Goal: Task Accomplishment & Management: Manage account settings

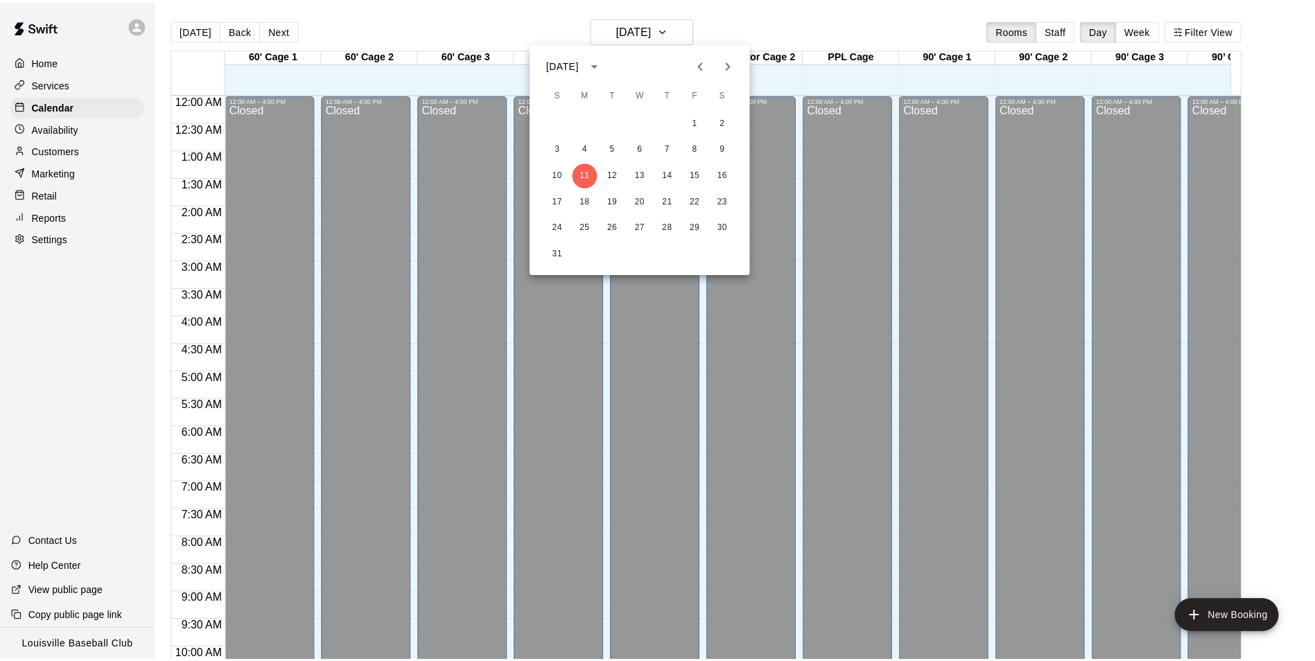
scroll to position [718, 0]
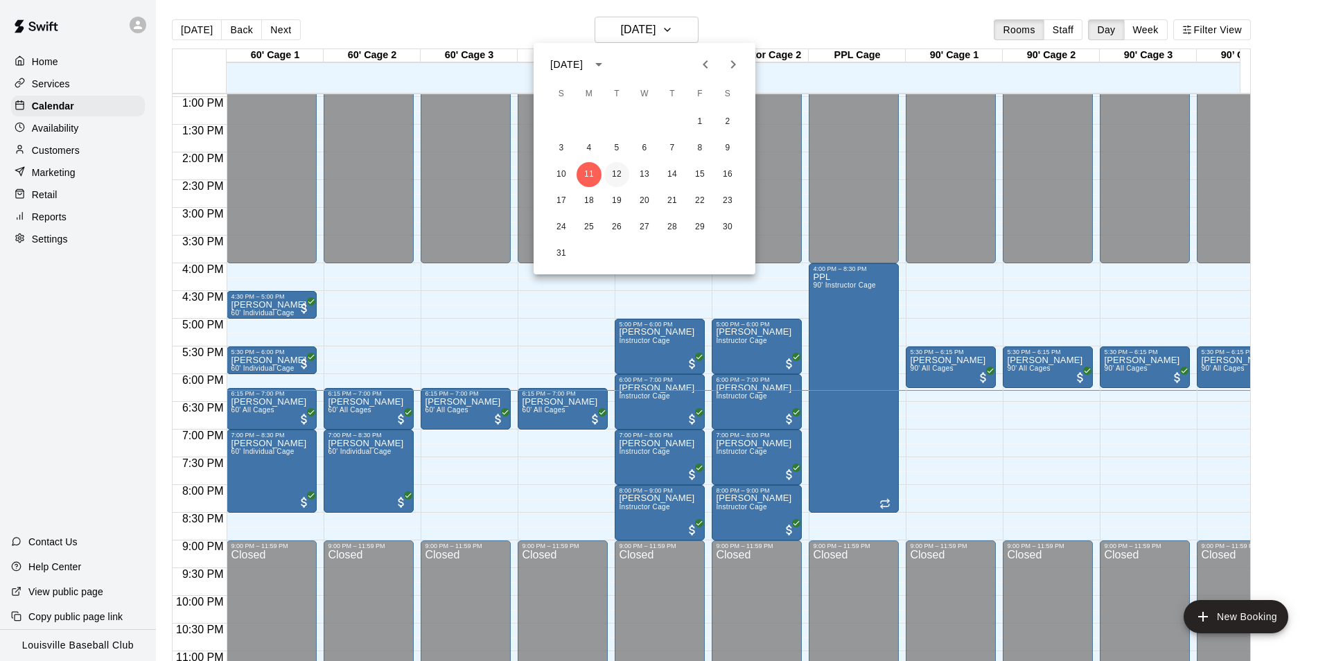
click at [620, 177] on button "12" at bounding box center [616, 174] width 25 height 25
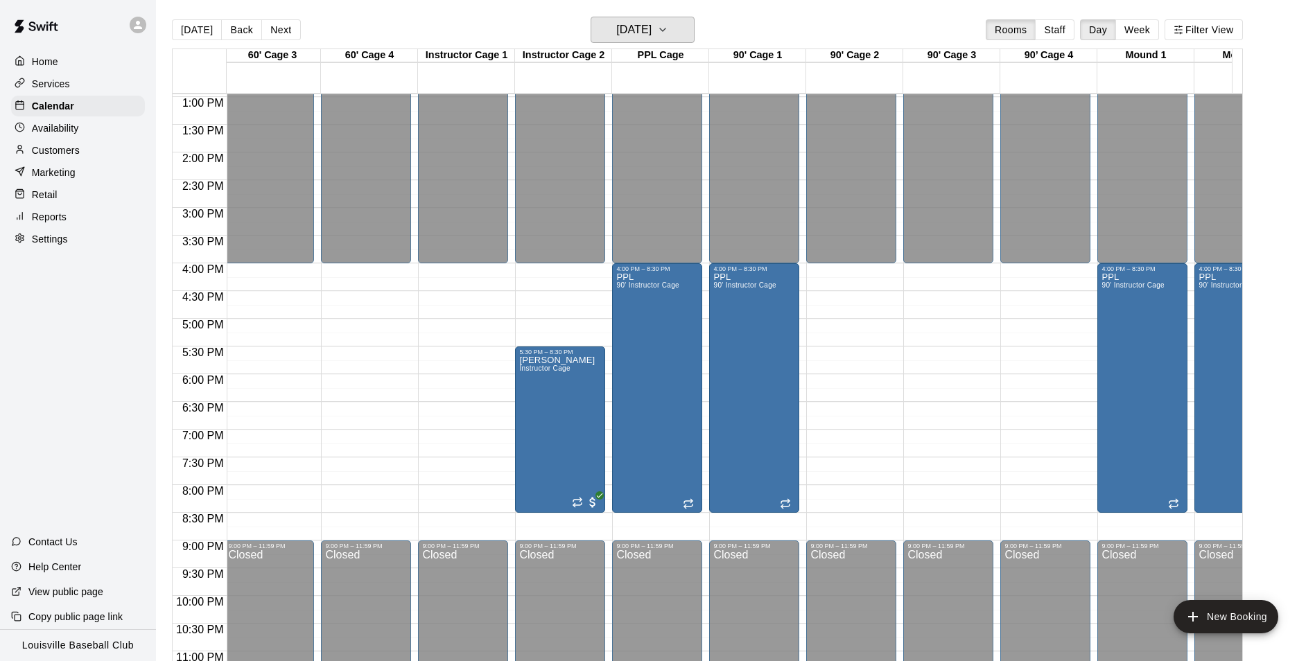
scroll to position [0, 0]
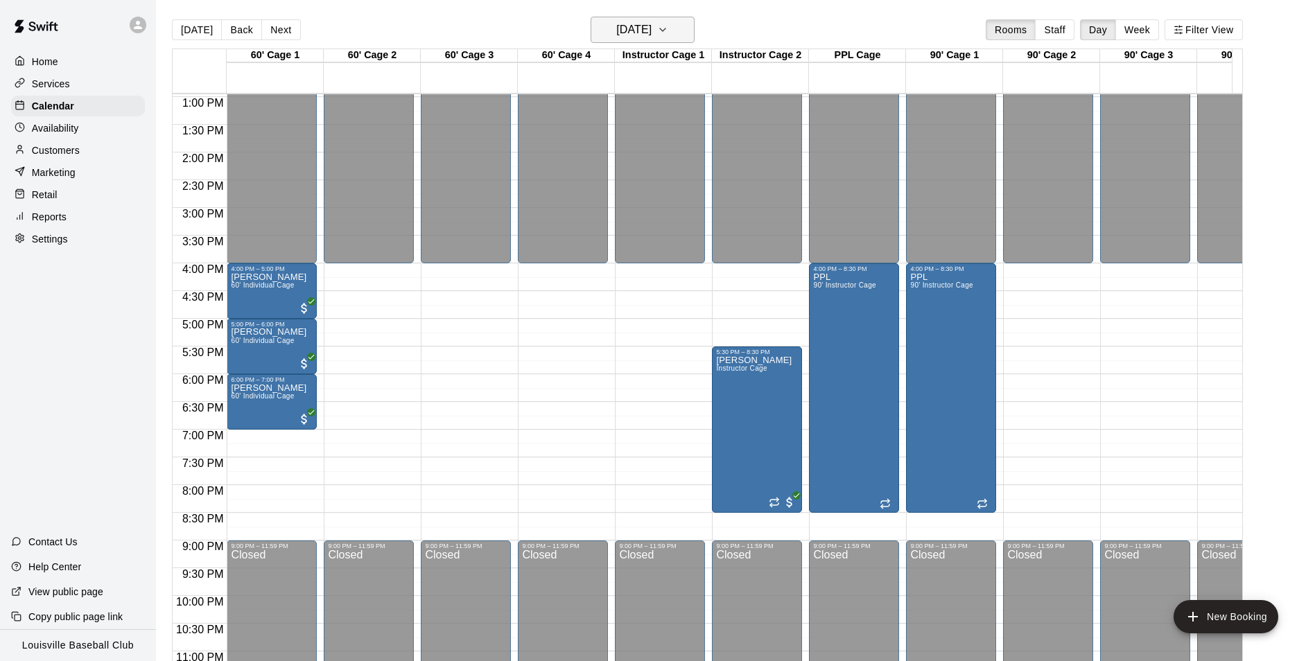
click at [652, 20] on h6 "[DATE]" at bounding box center [633, 29] width 35 height 19
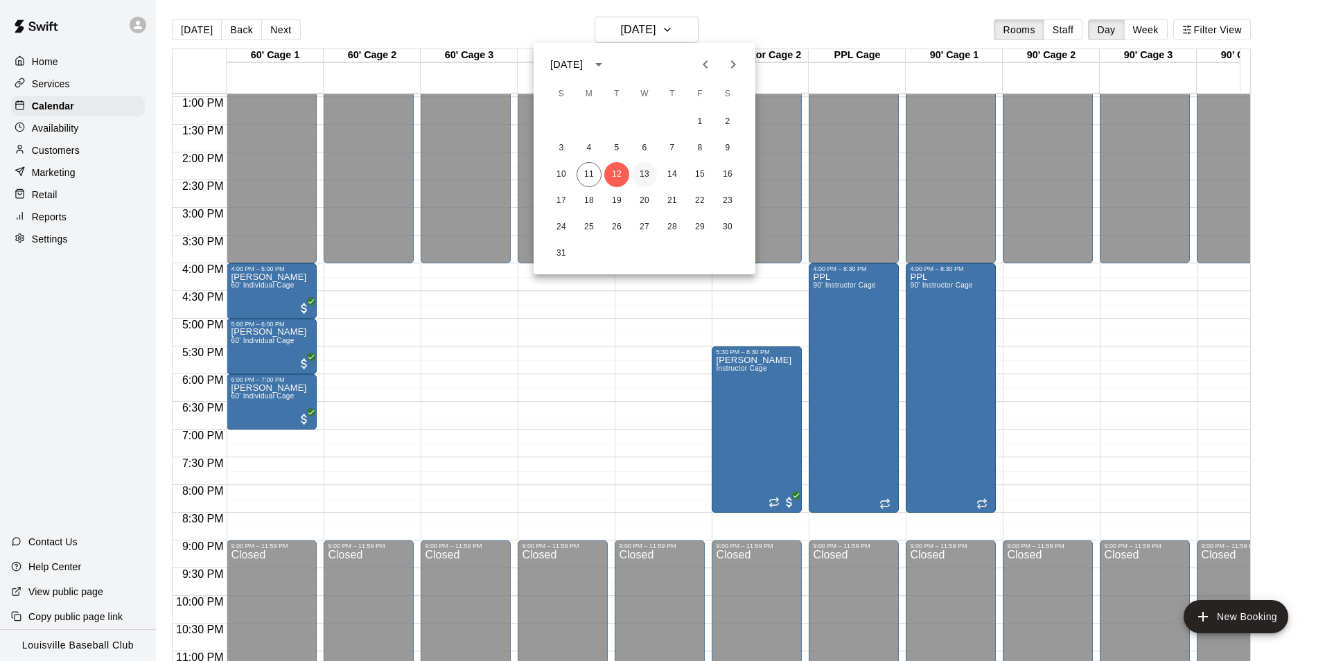
click at [643, 174] on button "13" at bounding box center [644, 174] width 25 height 25
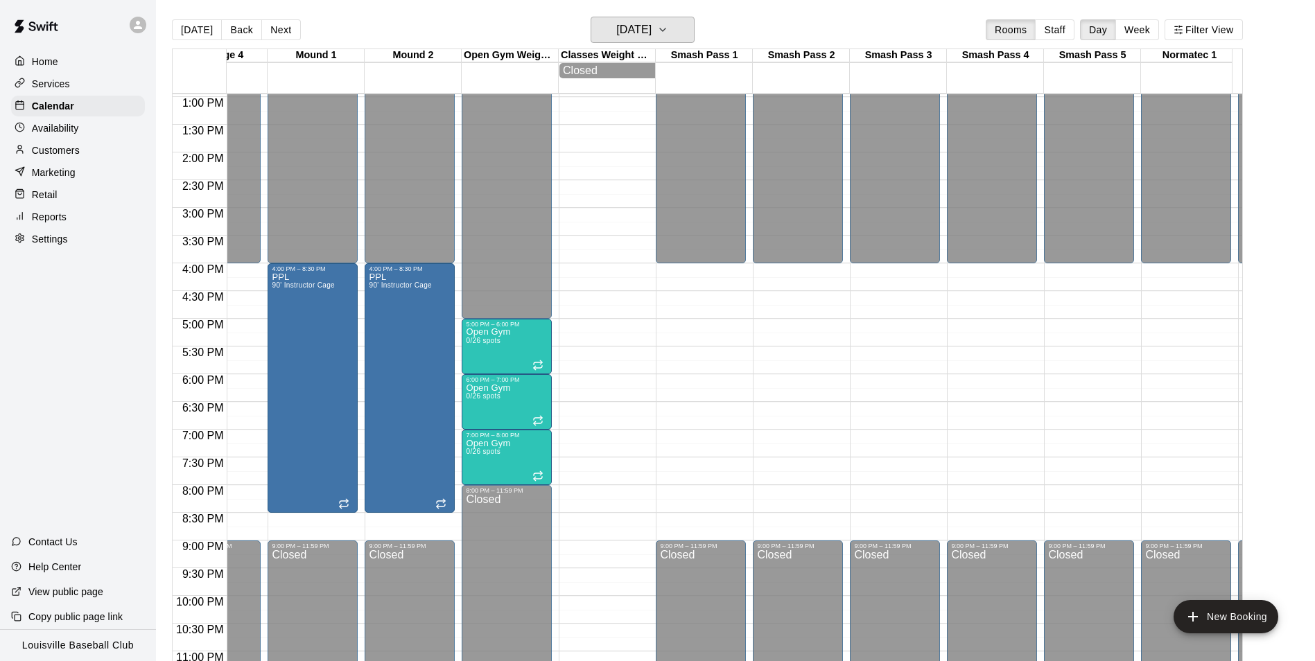
scroll to position [0, 1027]
click at [652, 23] on h6 "[DATE]" at bounding box center [633, 29] width 35 height 19
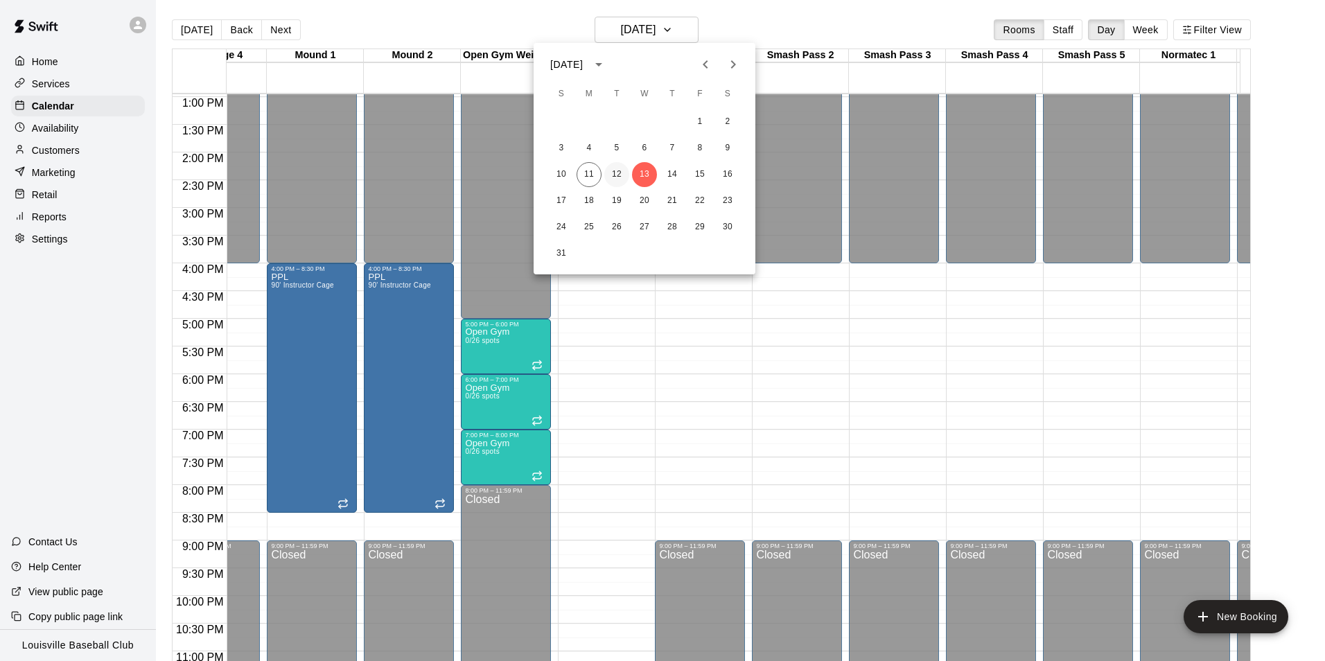
click at [621, 176] on button "12" at bounding box center [616, 174] width 25 height 25
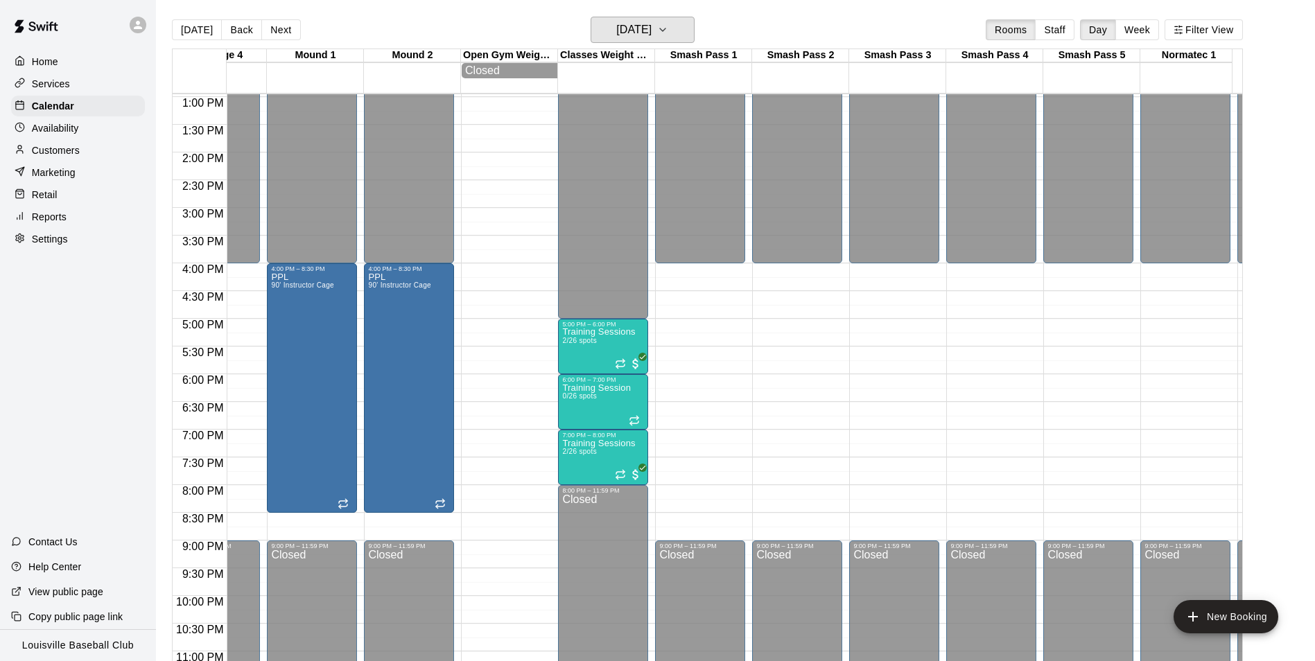
scroll to position [0, 0]
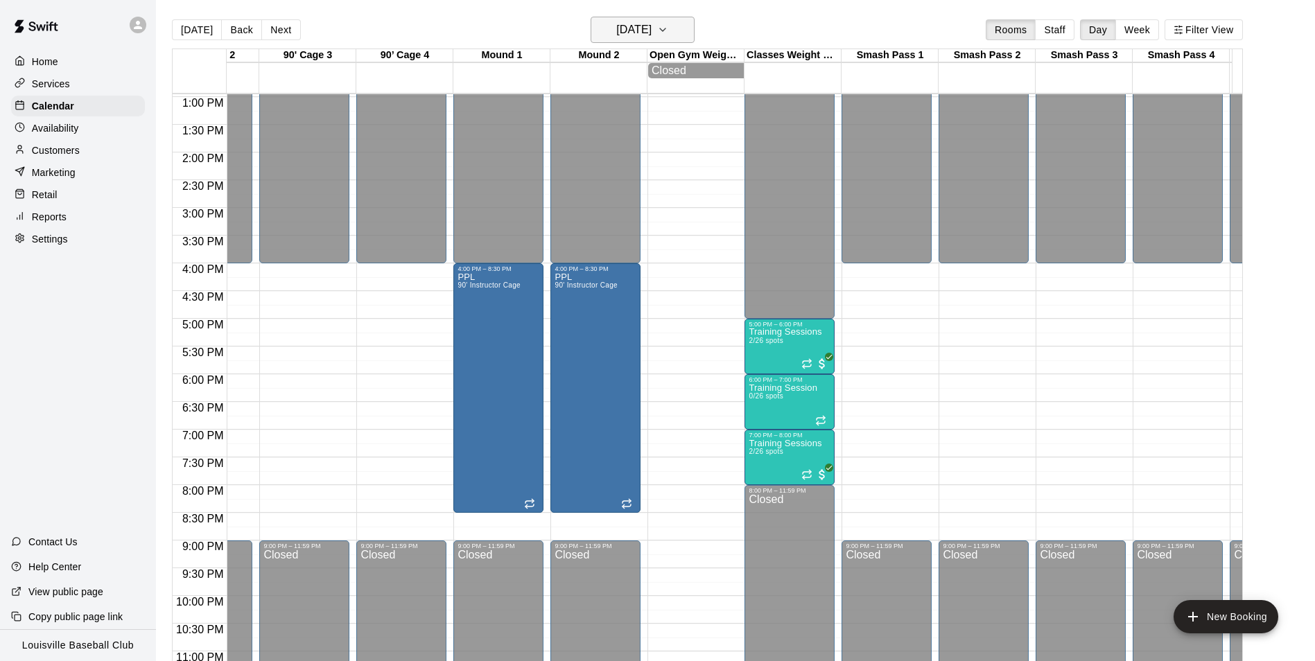
click at [652, 24] on h6 "[DATE]" at bounding box center [633, 29] width 35 height 19
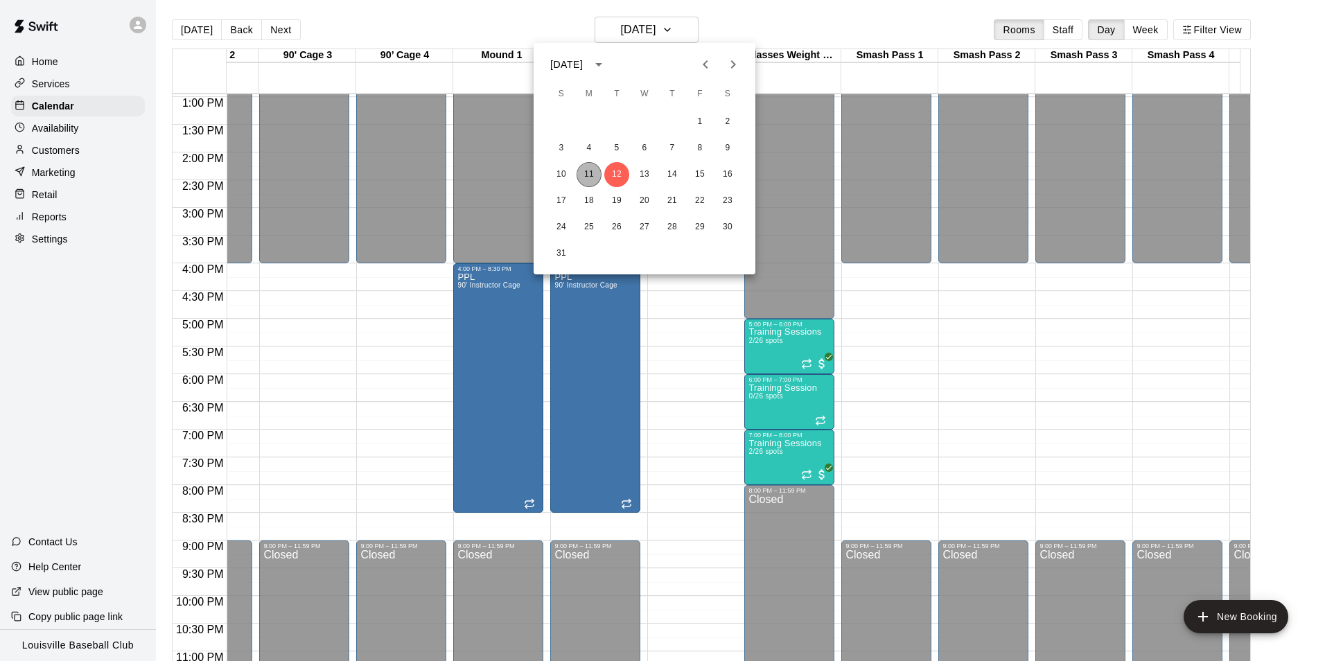
click at [589, 174] on button "11" at bounding box center [589, 174] width 25 height 25
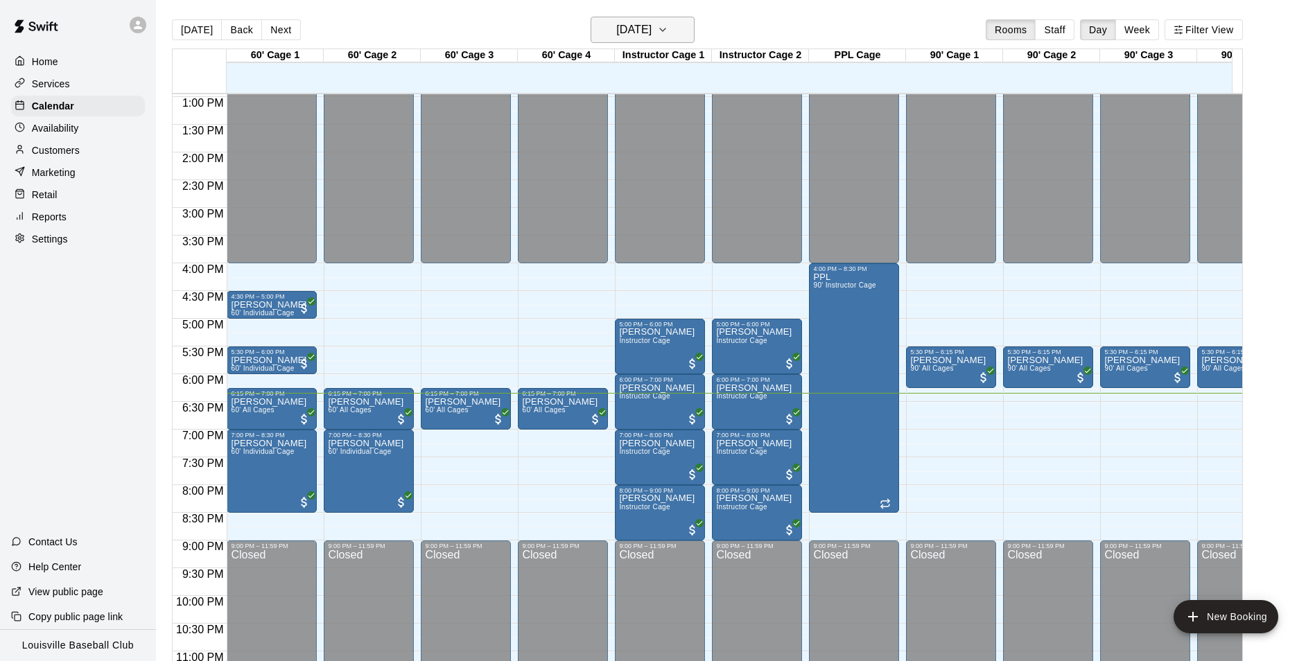
click at [668, 30] on icon "button" at bounding box center [662, 29] width 11 height 17
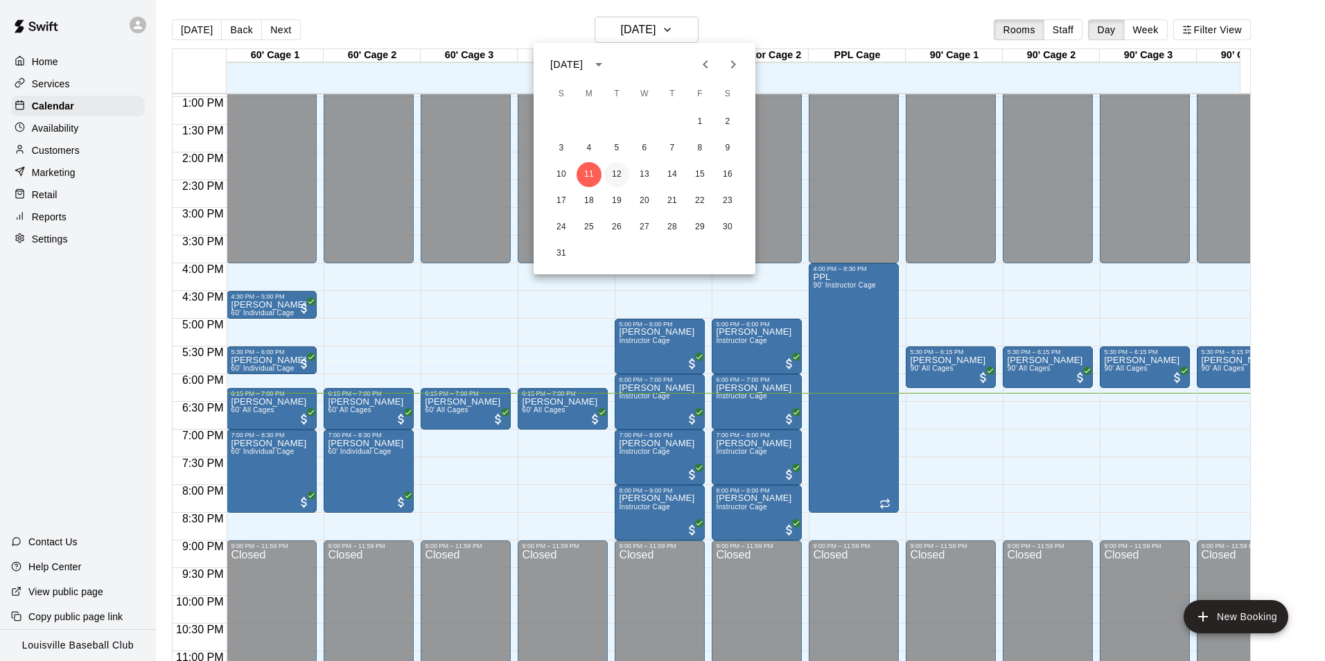
click at [607, 177] on button "12" at bounding box center [616, 174] width 25 height 25
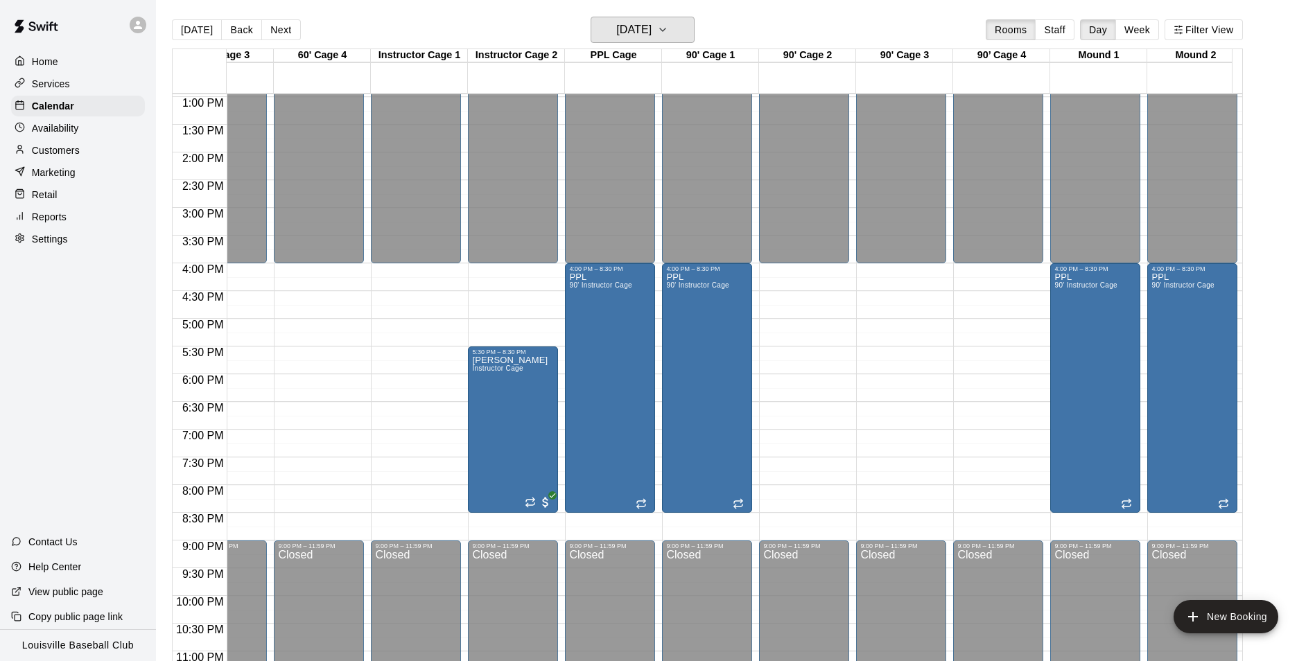
scroll to position [0, 243]
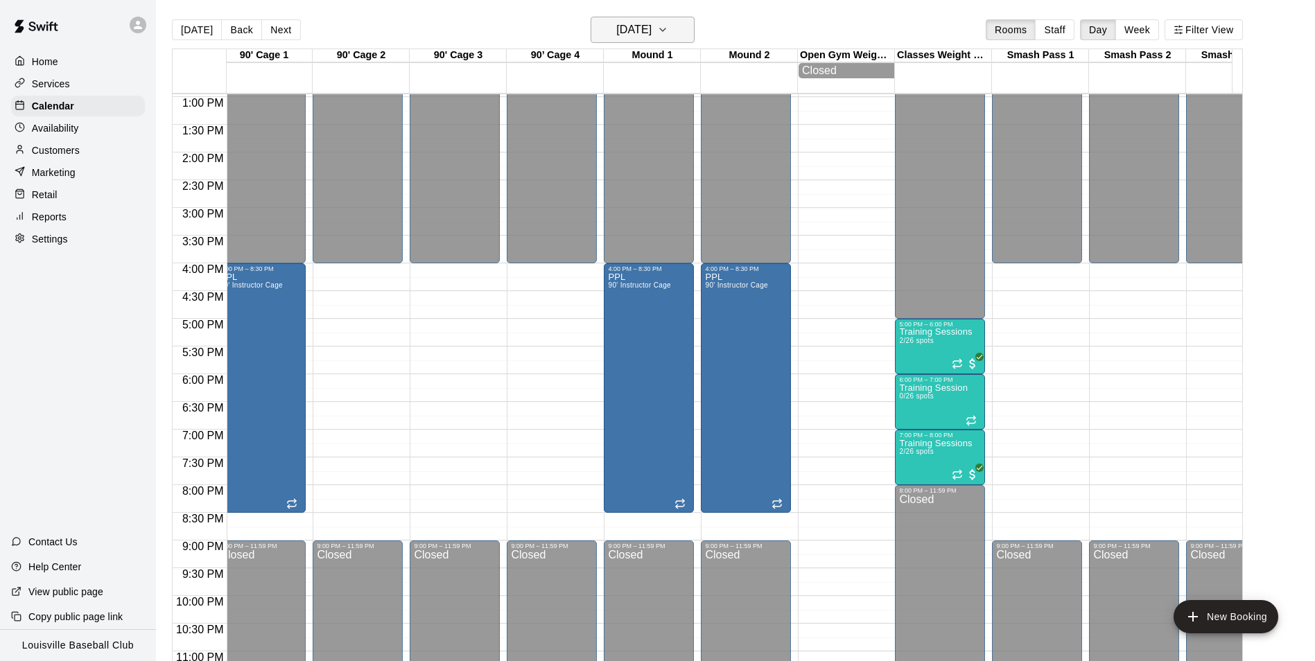
click at [663, 17] on button "[DATE]" at bounding box center [643, 30] width 104 height 26
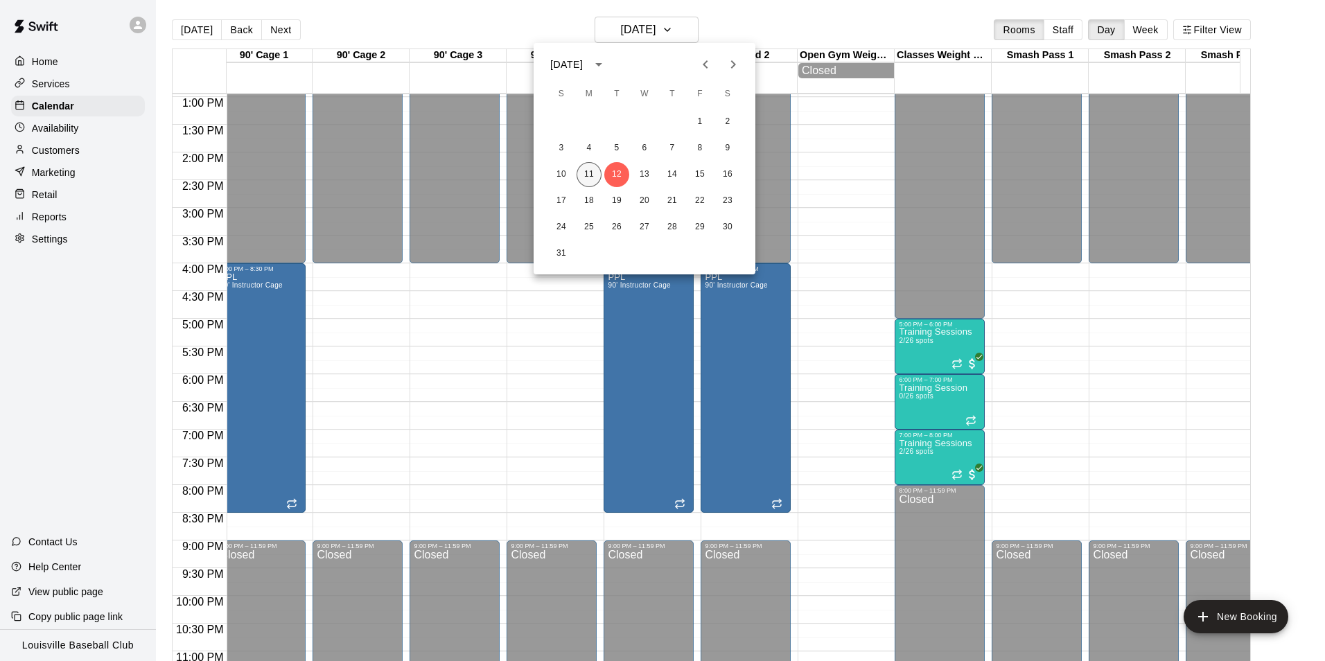
click at [589, 175] on button "11" at bounding box center [589, 174] width 25 height 25
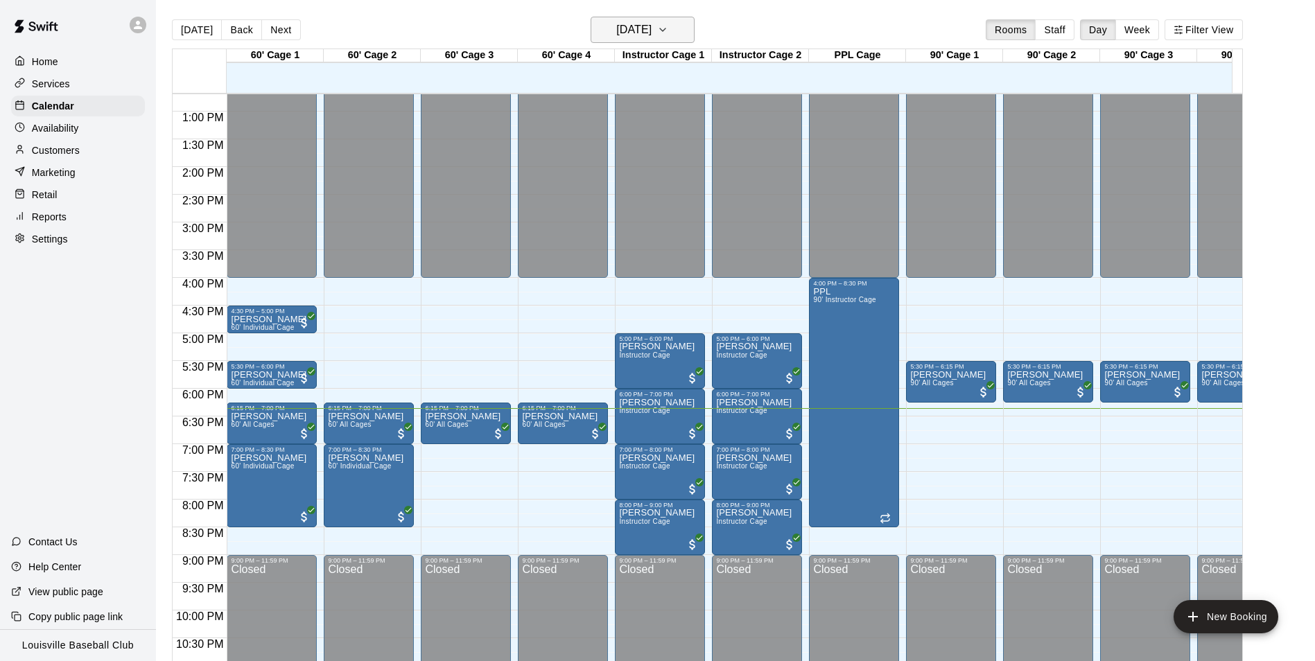
click at [672, 17] on button "[DATE]" at bounding box center [643, 30] width 104 height 26
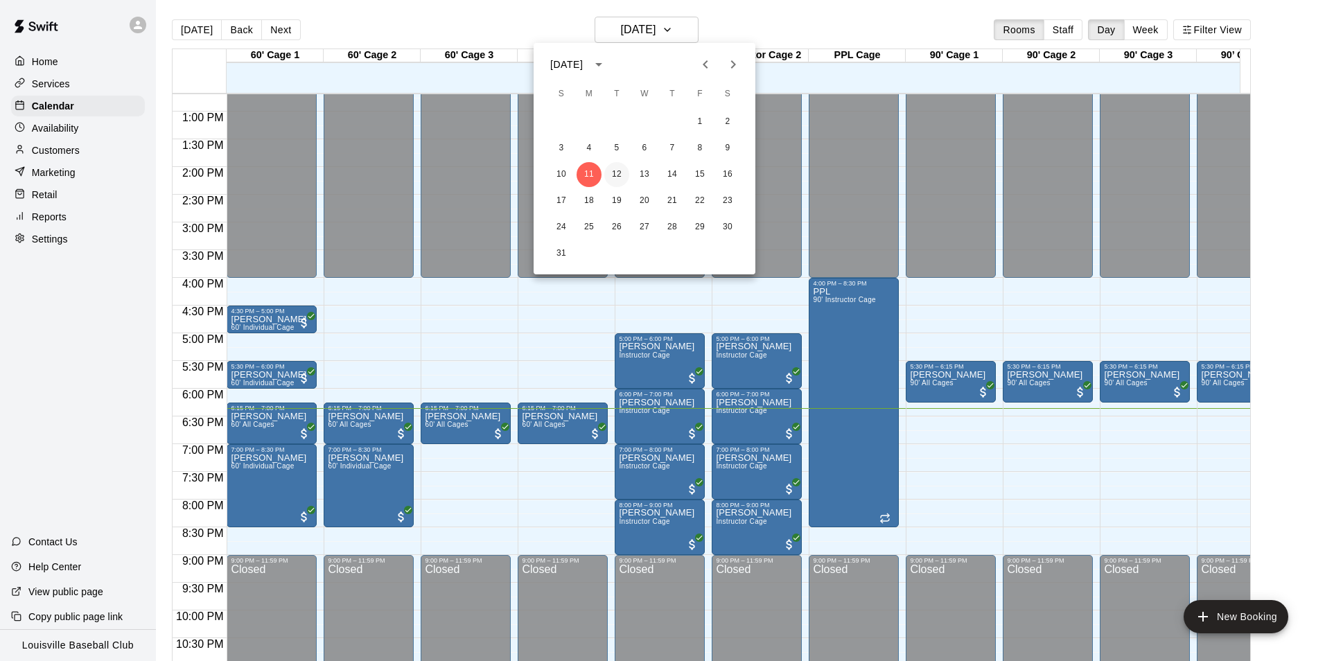
click at [618, 175] on button "12" at bounding box center [616, 174] width 25 height 25
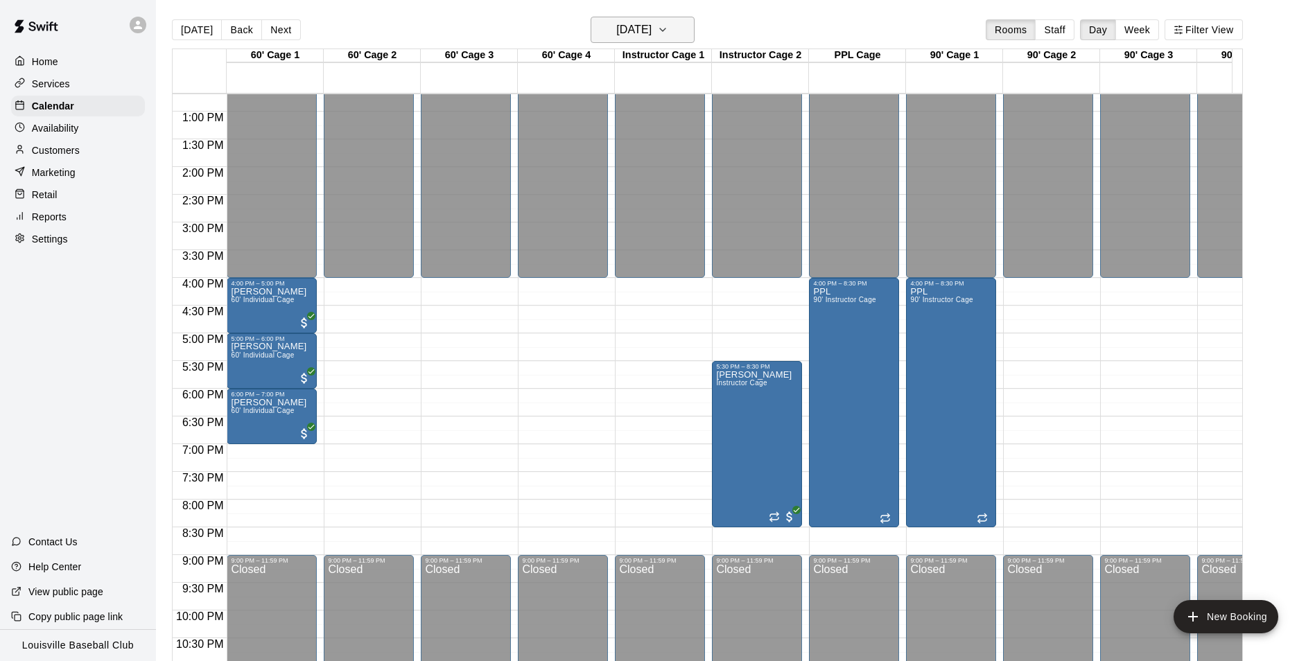
click at [652, 24] on h6 "[DATE]" at bounding box center [633, 29] width 35 height 19
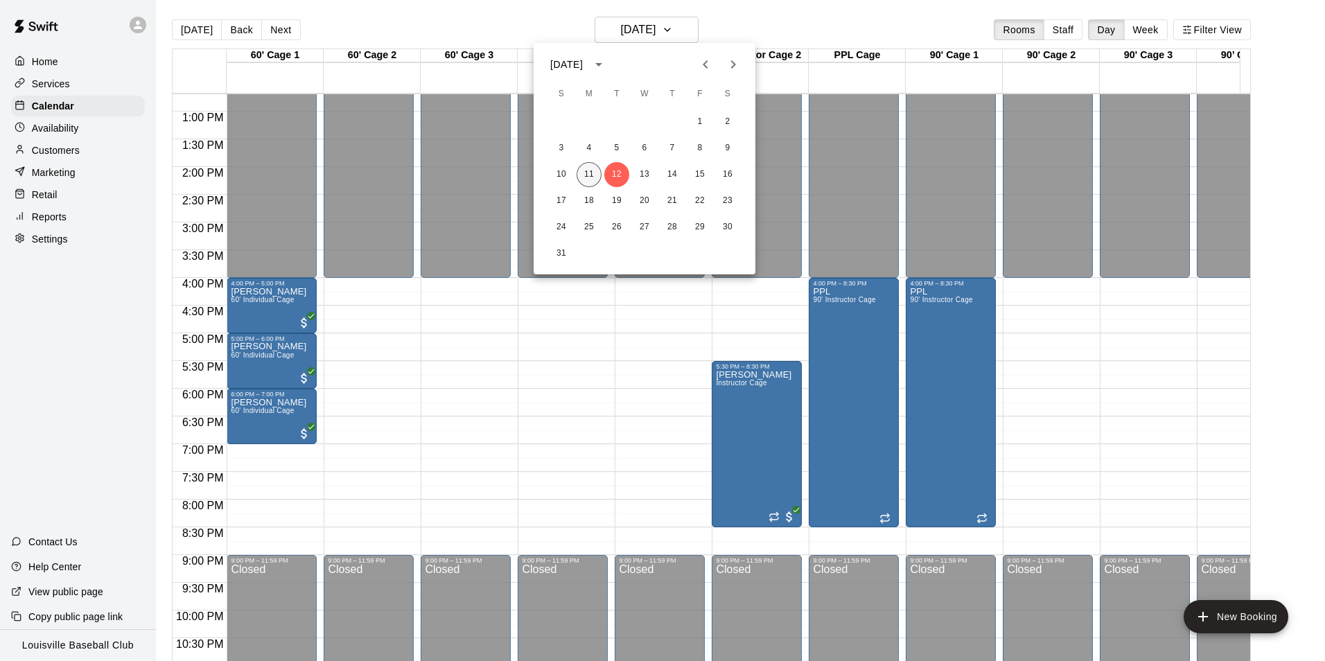
click at [586, 179] on button "11" at bounding box center [589, 174] width 25 height 25
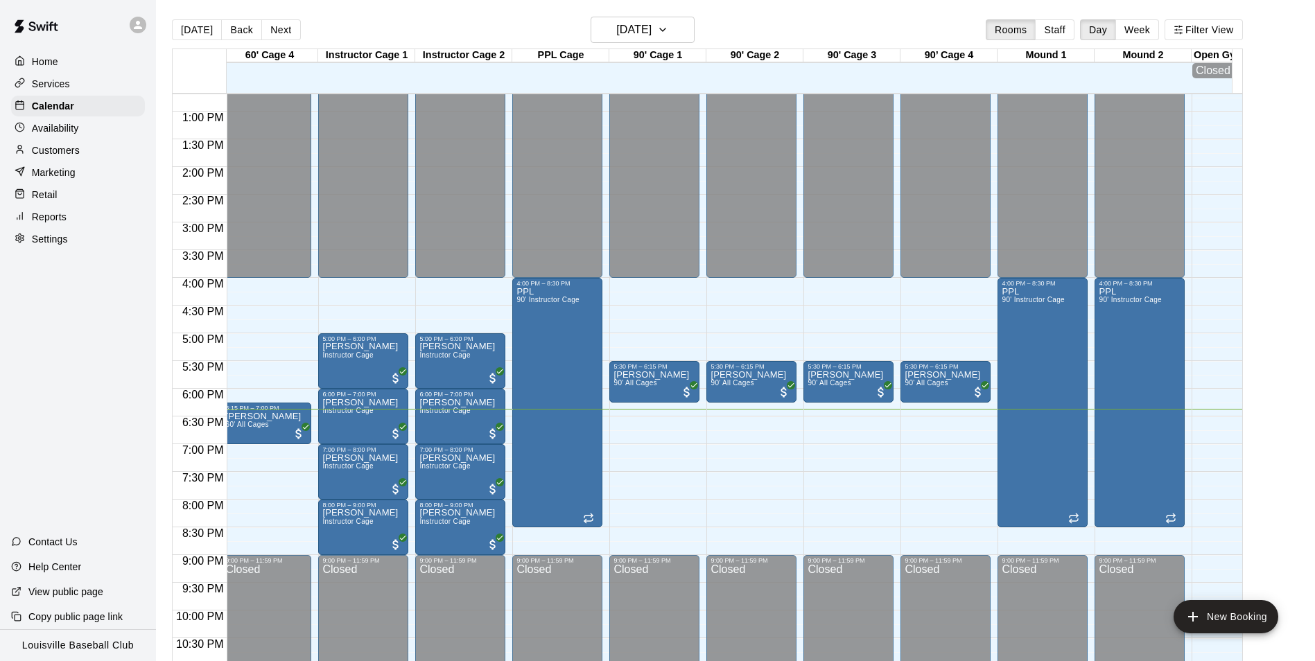
click at [138, 24] on icon at bounding box center [138, 25] width 8 height 8
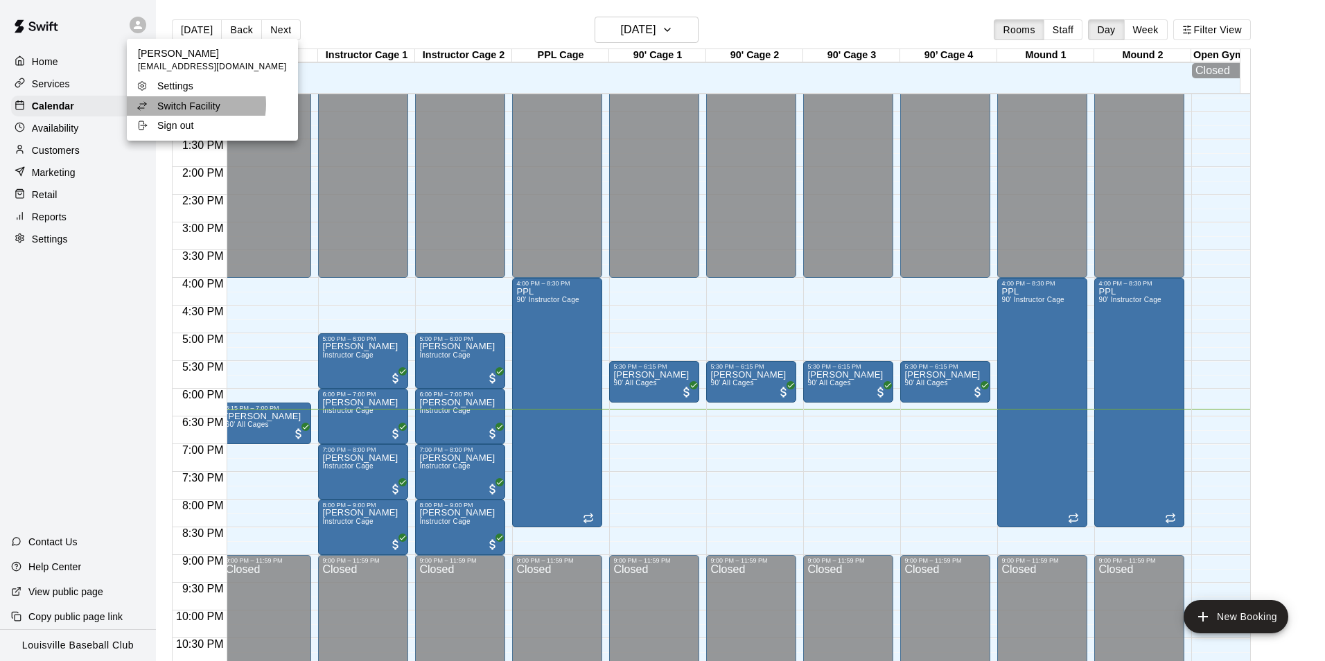
click at [195, 105] on p "Switch Facility" at bounding box center [188, 106] width 63 height 14
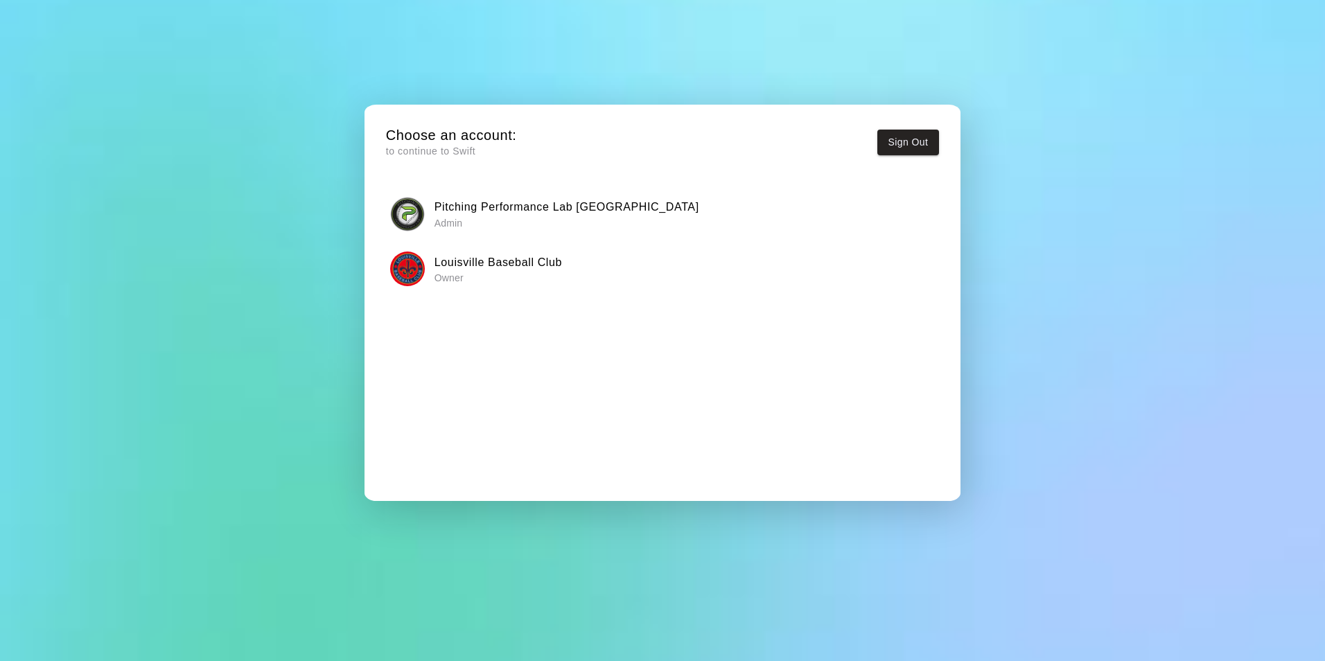
click at [469, 210] on h6 "Pitching Performance Lab [GEOGRAPHIC_DATA]" at bounding box center [567, 207] width 265 height 18
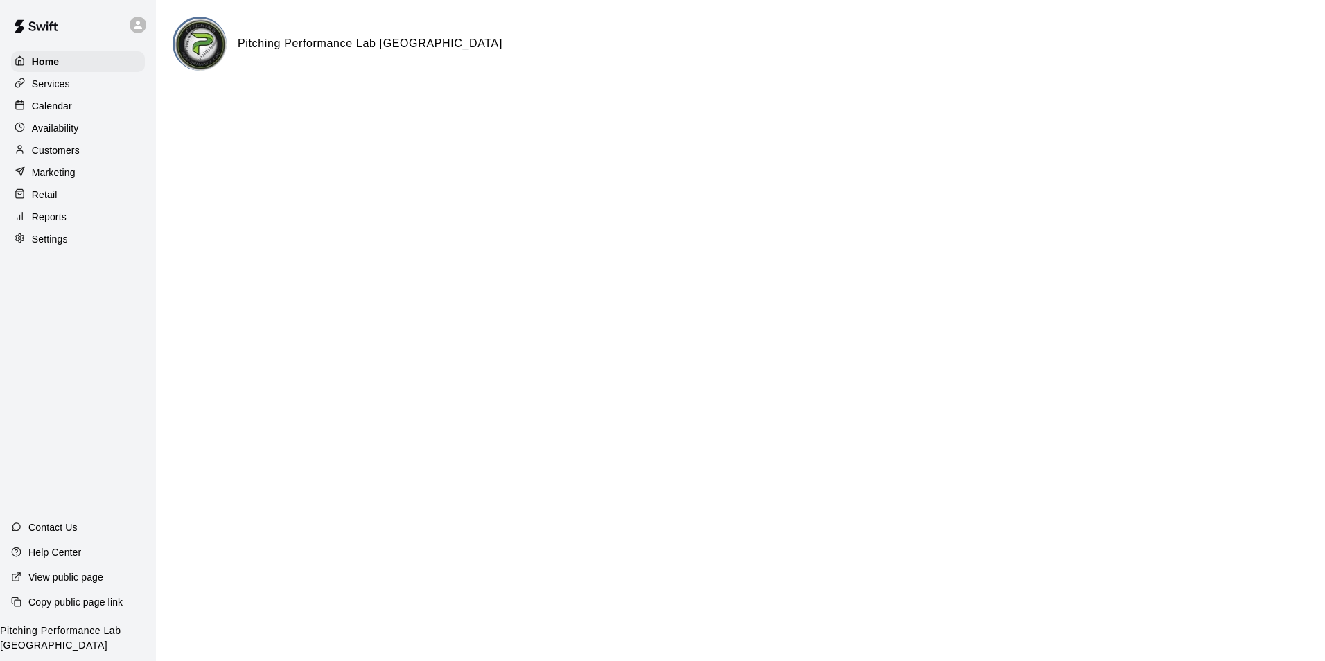
click at [85, 123] on div "Availability" at bounding box center [78, 128] width 134 height 21
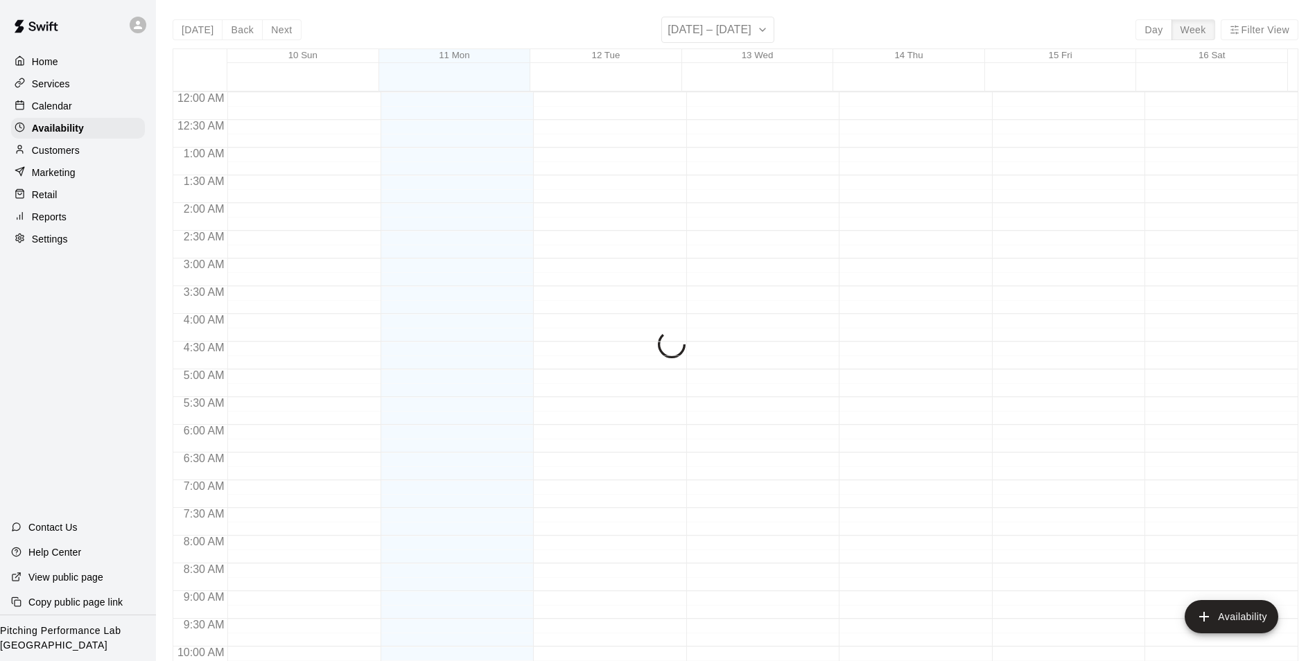
click at [94, 104] on div "Calendar" at bounding box center [78, 106] width 134 height 21
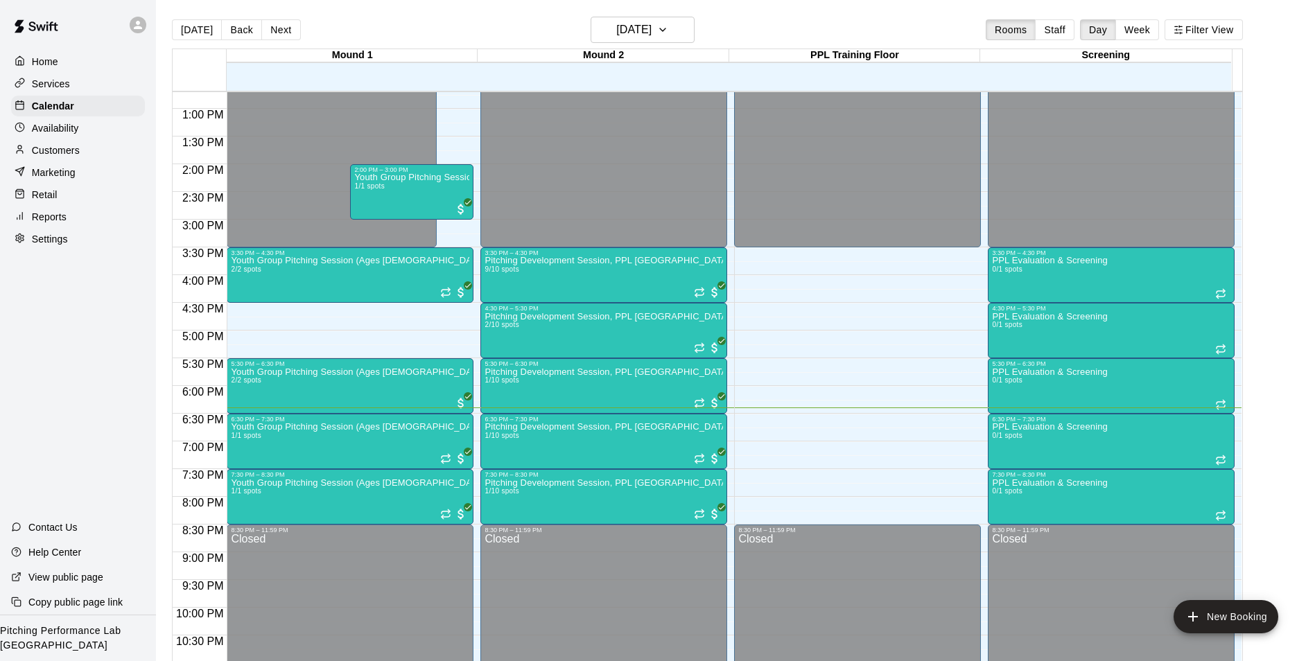
click at [145, 24] on div at bounding box center [138, 25] width 17 height 17
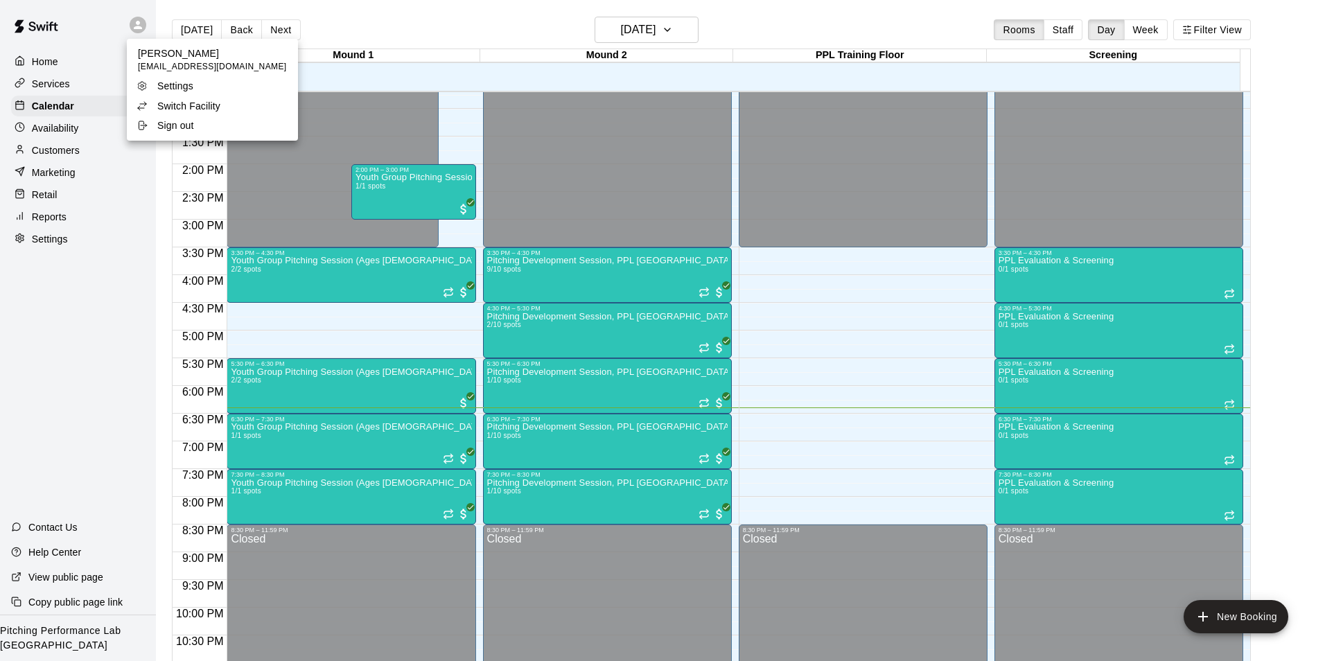
click at [238, 106] on li "Switch Facility" at bounding box center [212, 105] width 171 height 19
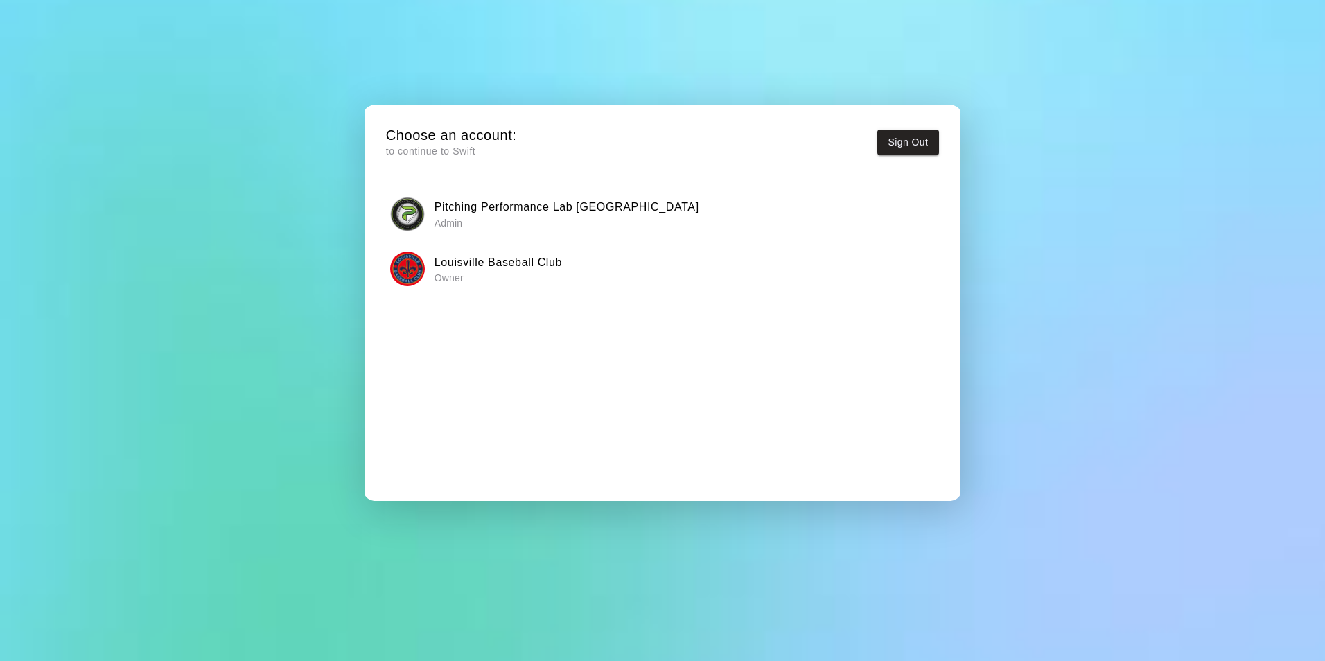
click at [501, 274] on p "Owner" at bounding box center [499, 278] width 128 height 14
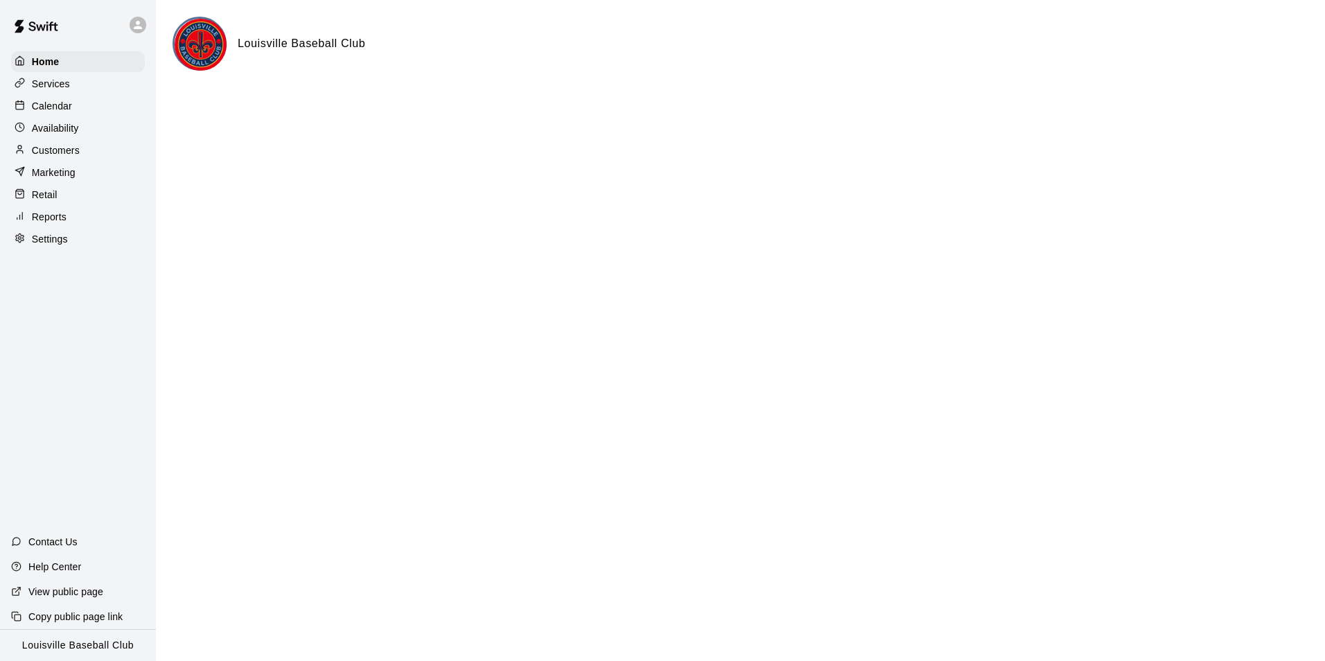
click at [78, 116] on div "Calendar" at bounding box center [78, 106] width 134 height 21
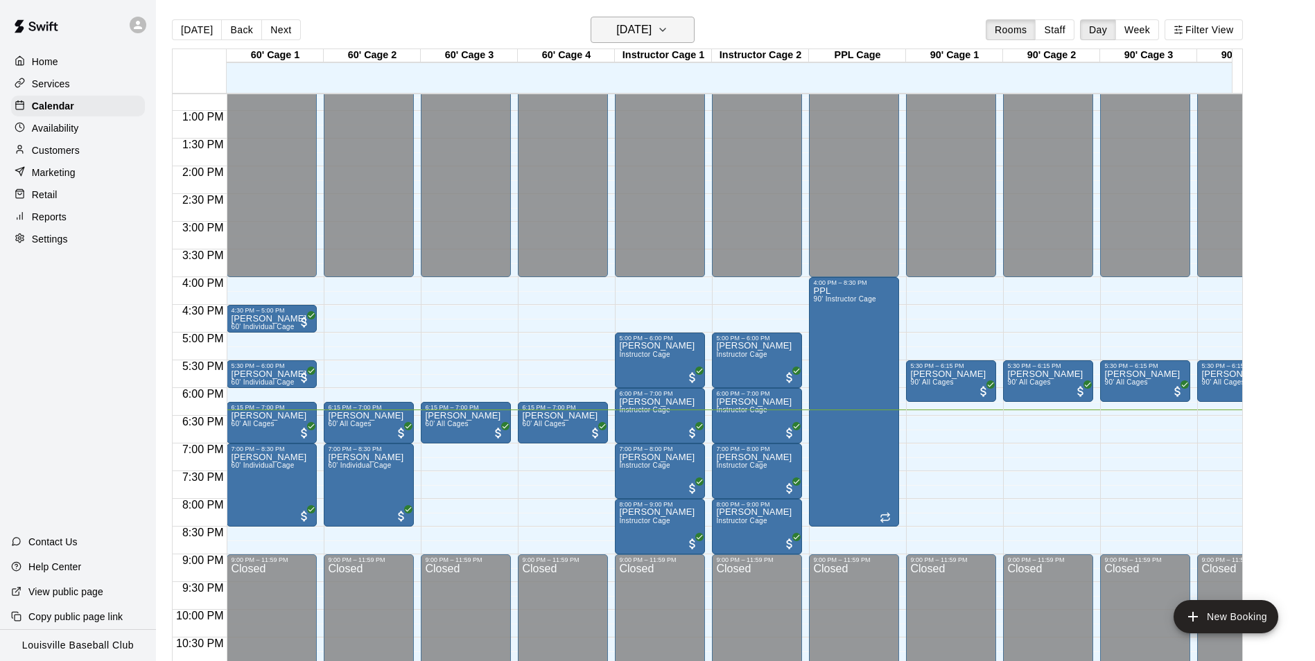
click at [652, 33] on h6 "[DATE]" at bounding box center [633, 29] width 35 height 19
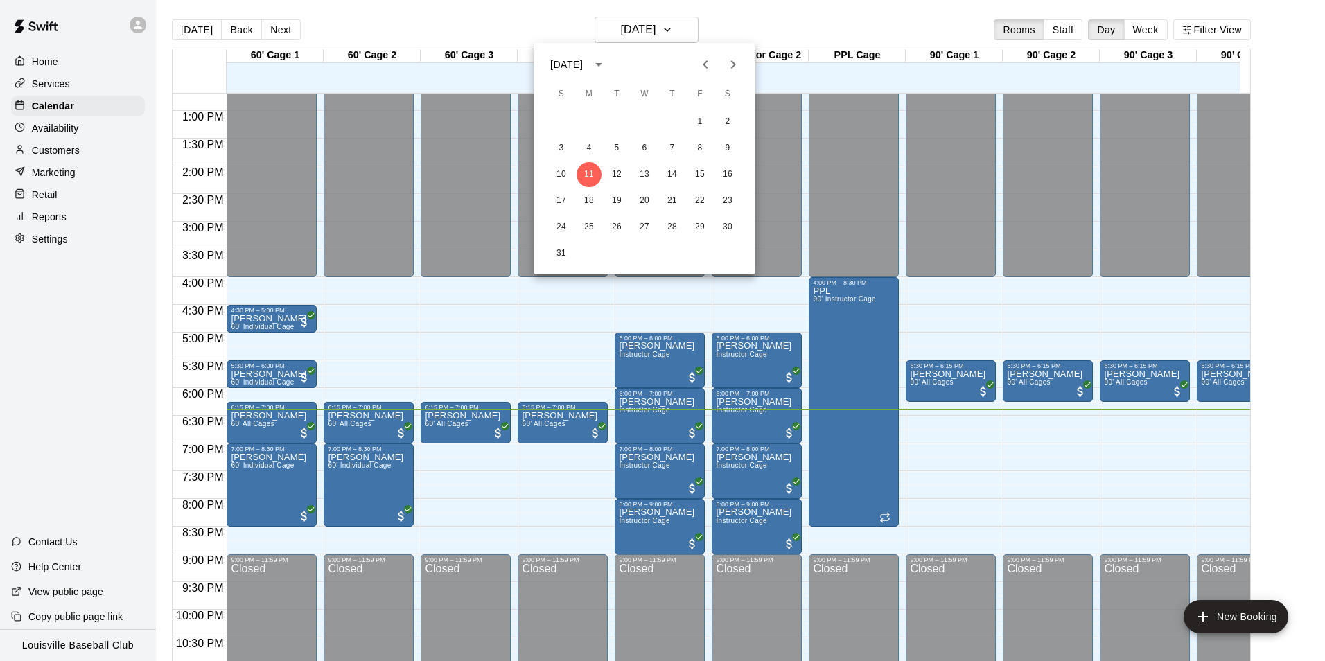
click at [605, 182] on div "10 11 12 13 14 15 16" at bounding box center [645, 174] width 222 height 25
click at [616, 175] on button "12" at bounding box center [616, 174] width 25 height 25
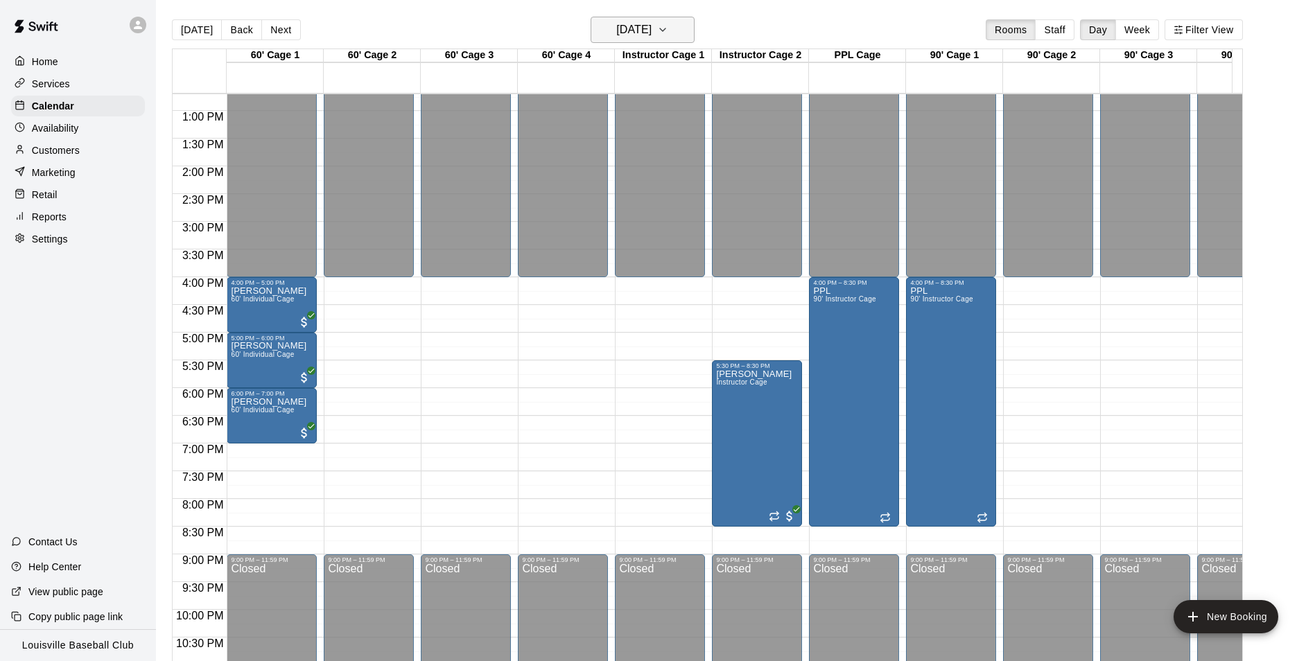
click at [679, 26] on button "[DATE]" at bounding box center [643, 30] width 104 height 26
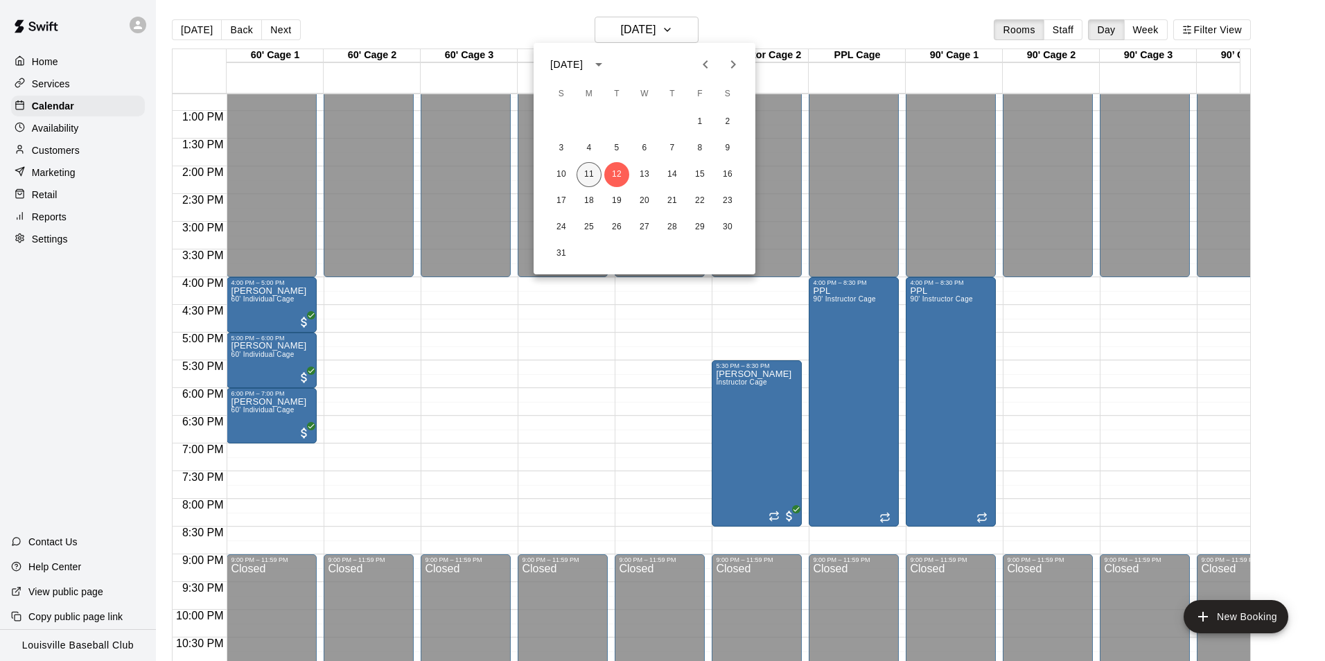
click at [589, 174] on button "11" at bounding box center [589, 174] width 25 height 25
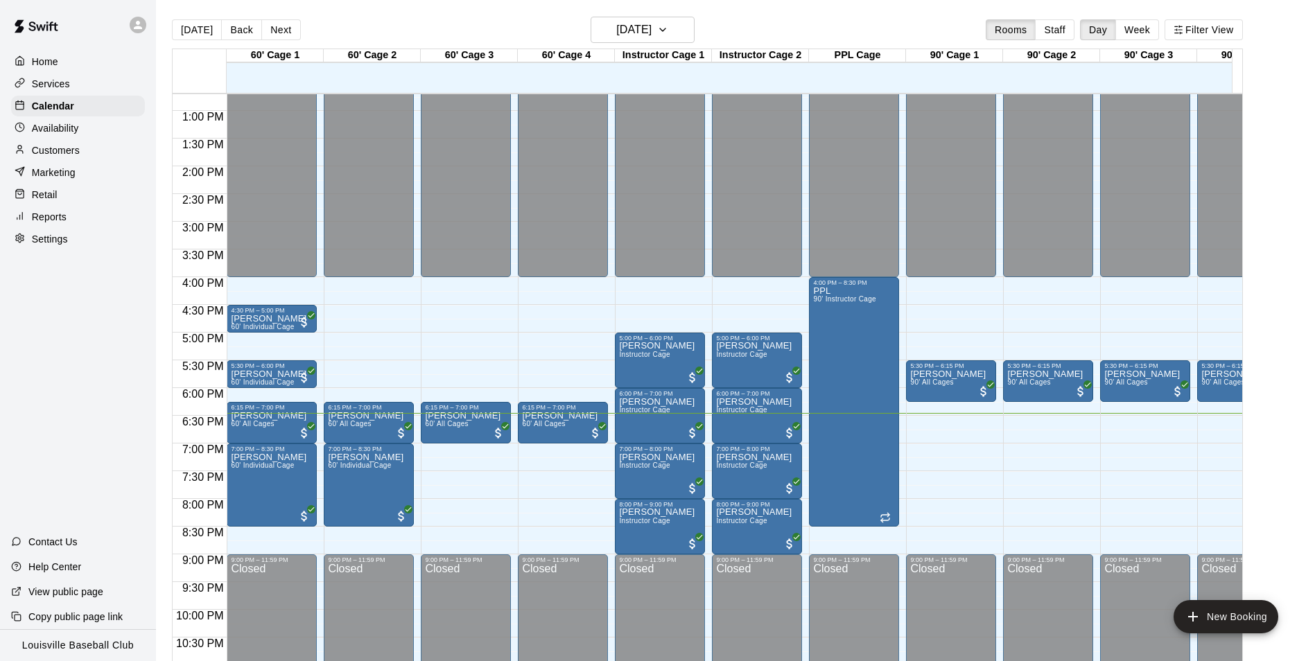
click at [85, 148] on div "Customers" at bounding box center [78, 150] width 134 height 21
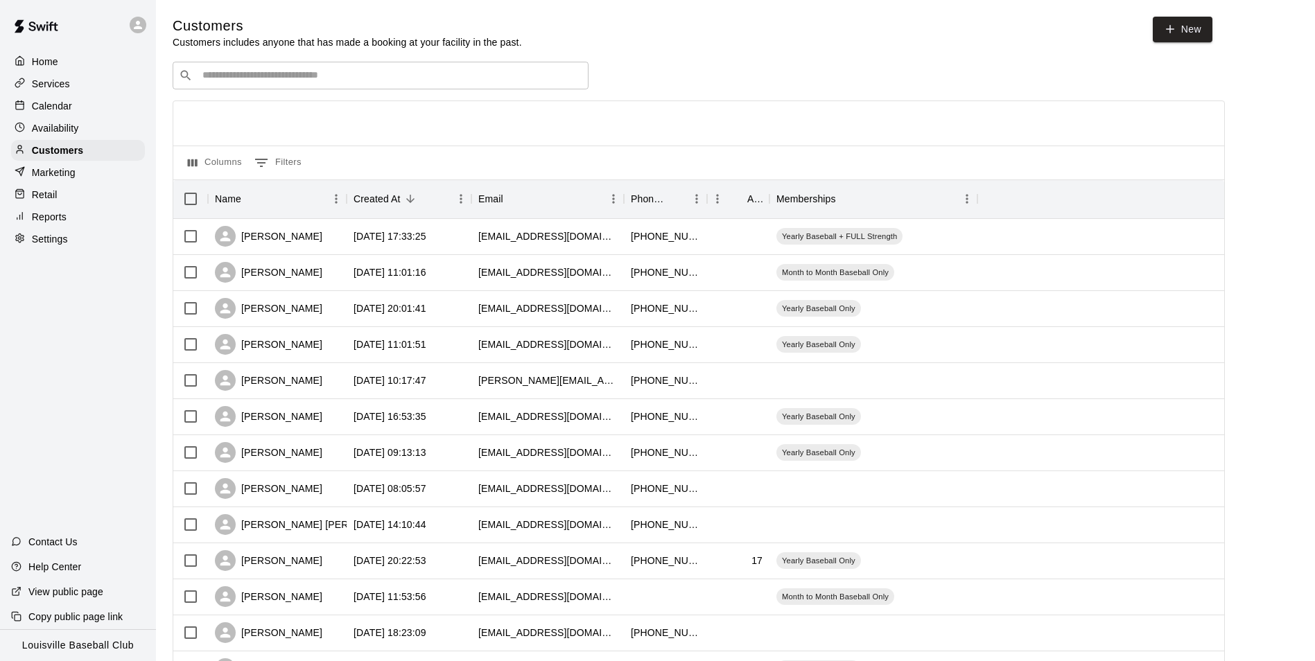
click at [388, 81] on input "Search customers by name or email" at bounding box center [390, 76] width 384 height 14
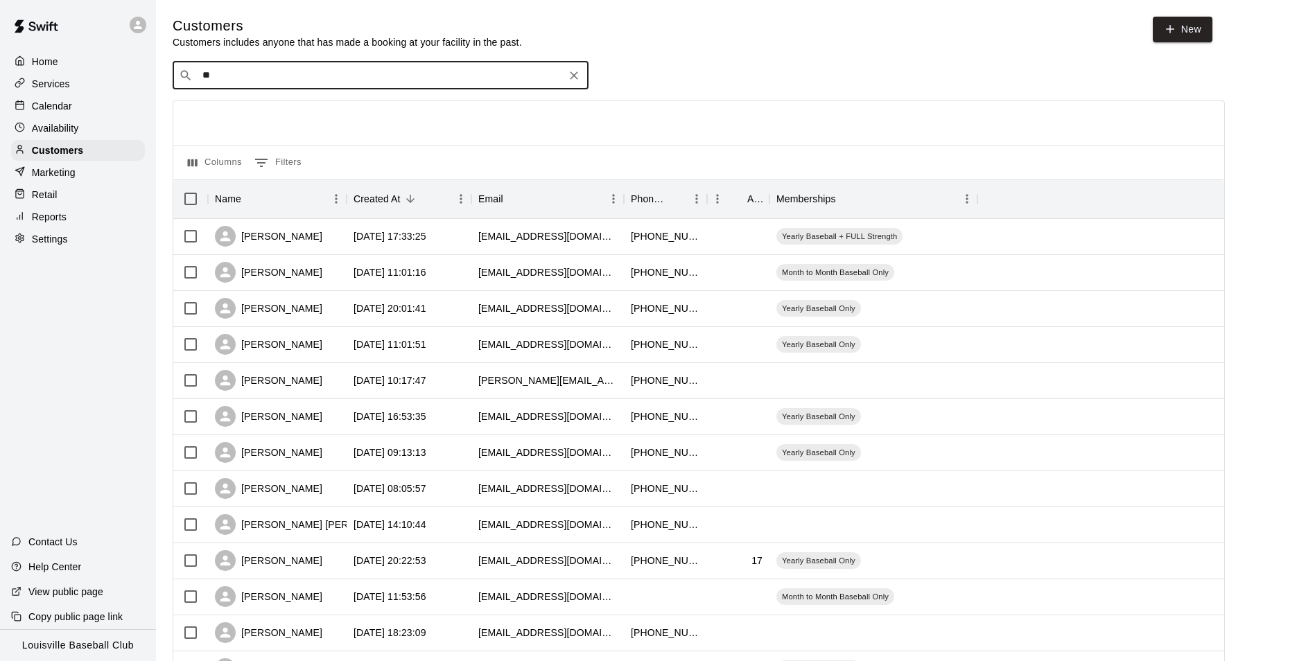
type input "***"
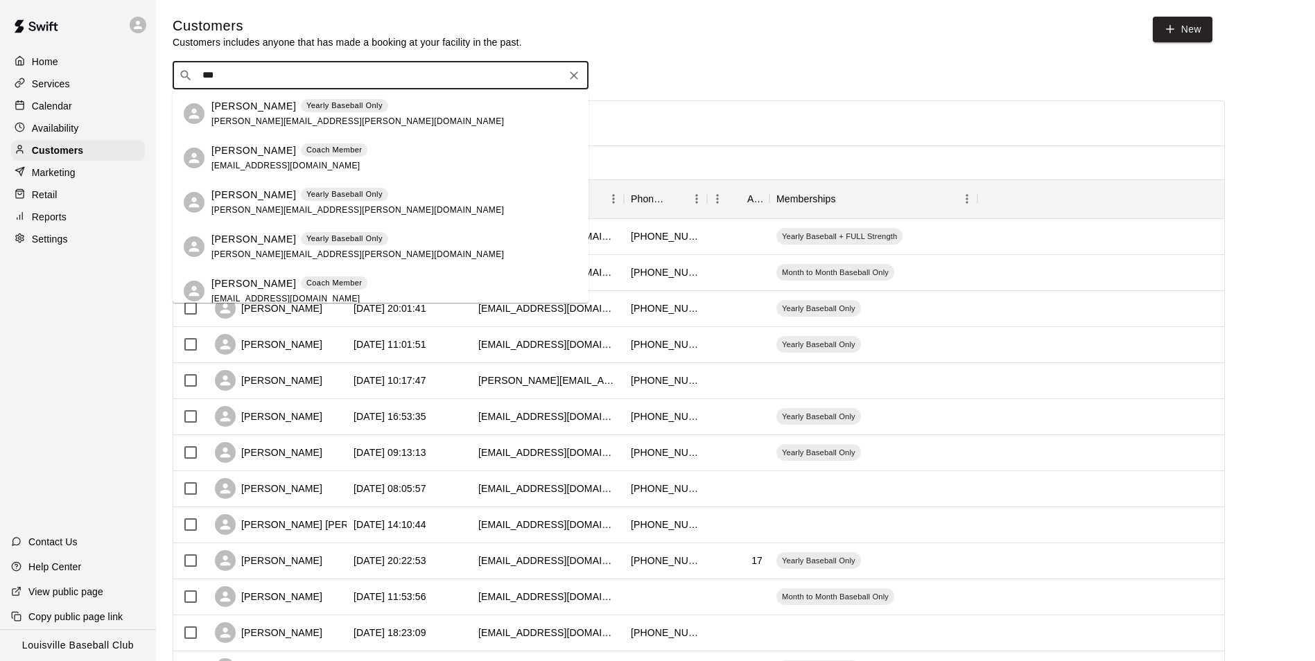
click at [377, 127] on div "[PERSON_NAME] Yearly Baseball Only [PERSON_NAME][EMAIL_ADDRESS][PERSON_NAME][DO…" at bounding box center [394, 114] width 366 height 30
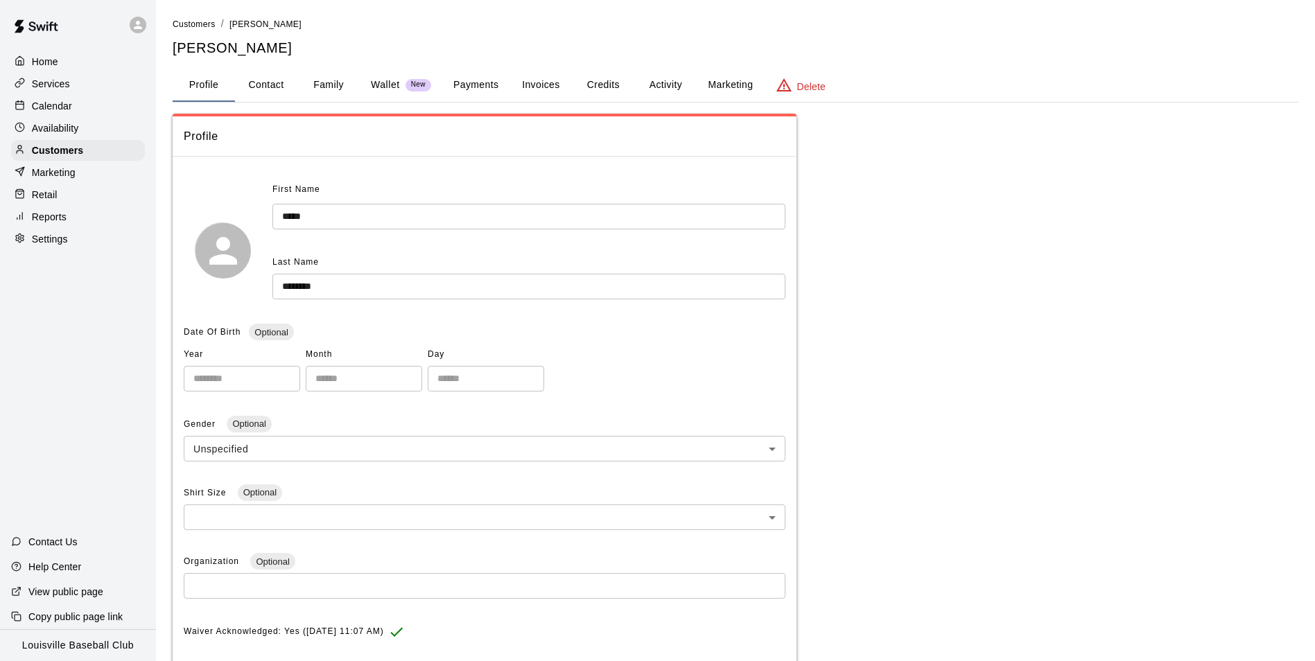
click at [616, 87] on button "Credits" at bounding box center [603, 85] width 62 height 33
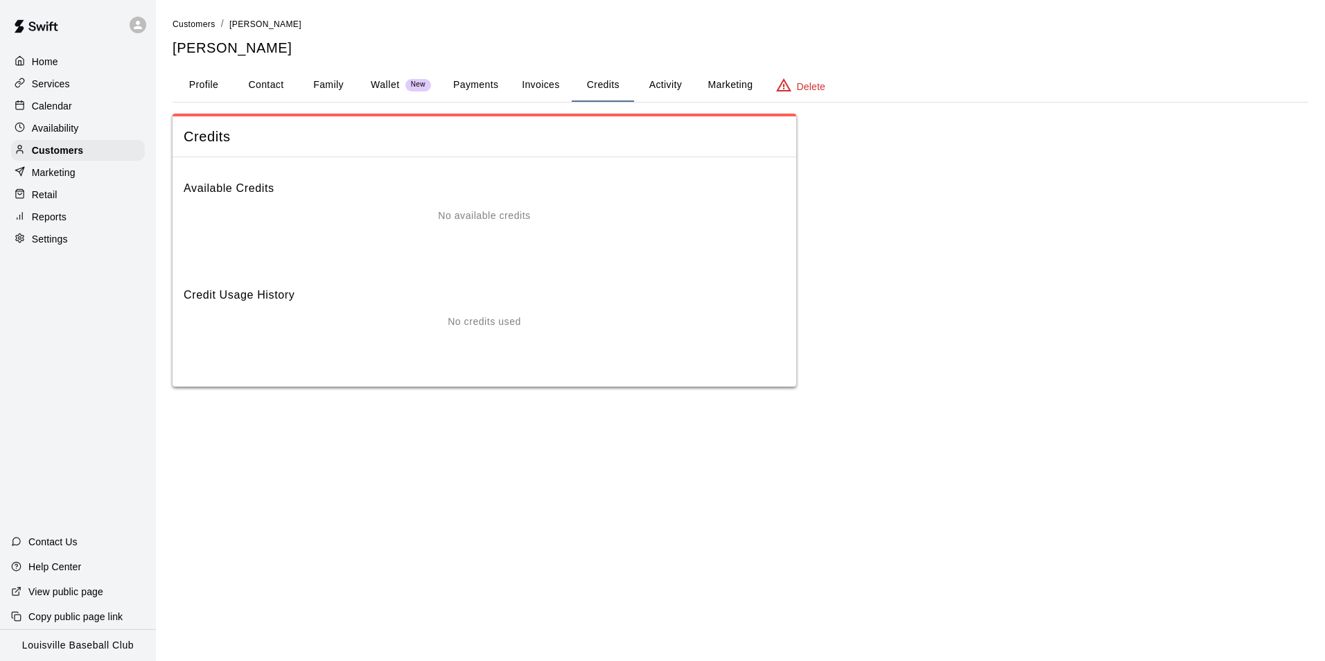
click at [331, 84] on button "Family" at bounding box center [328, 85] width 62 height 33
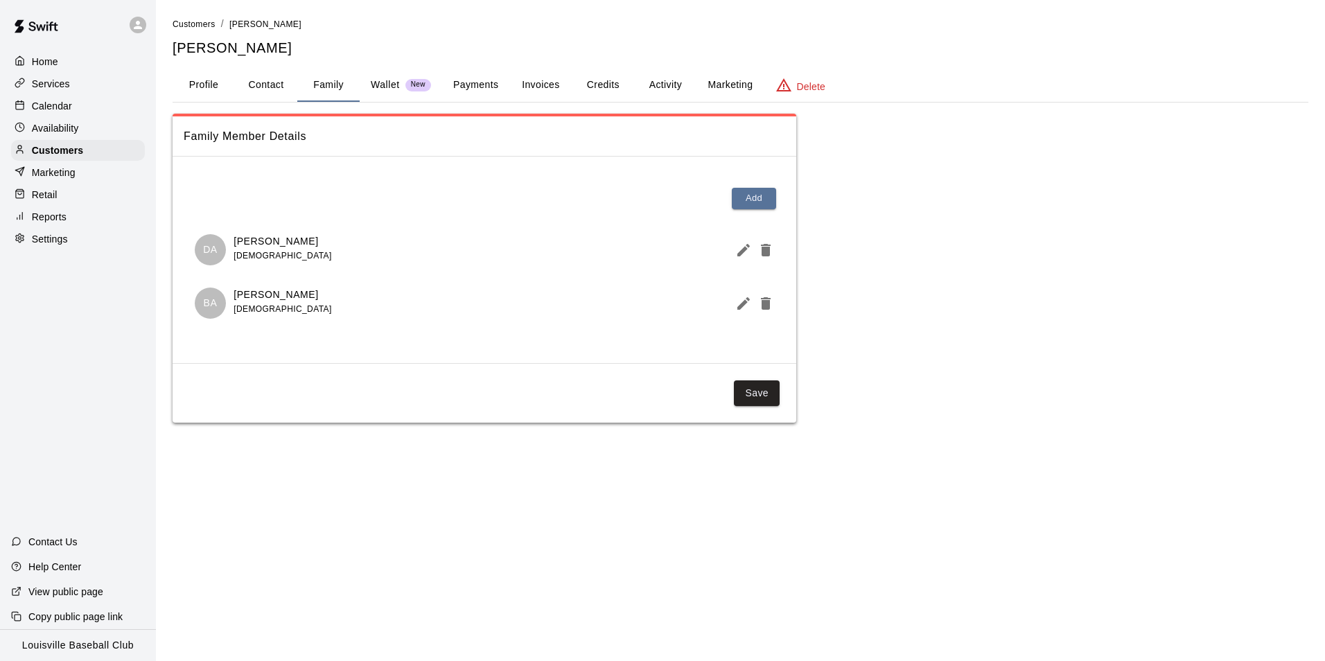
click at [80, 111] on div "Calendar" at bounding box center [78, 106] width 134 height 21
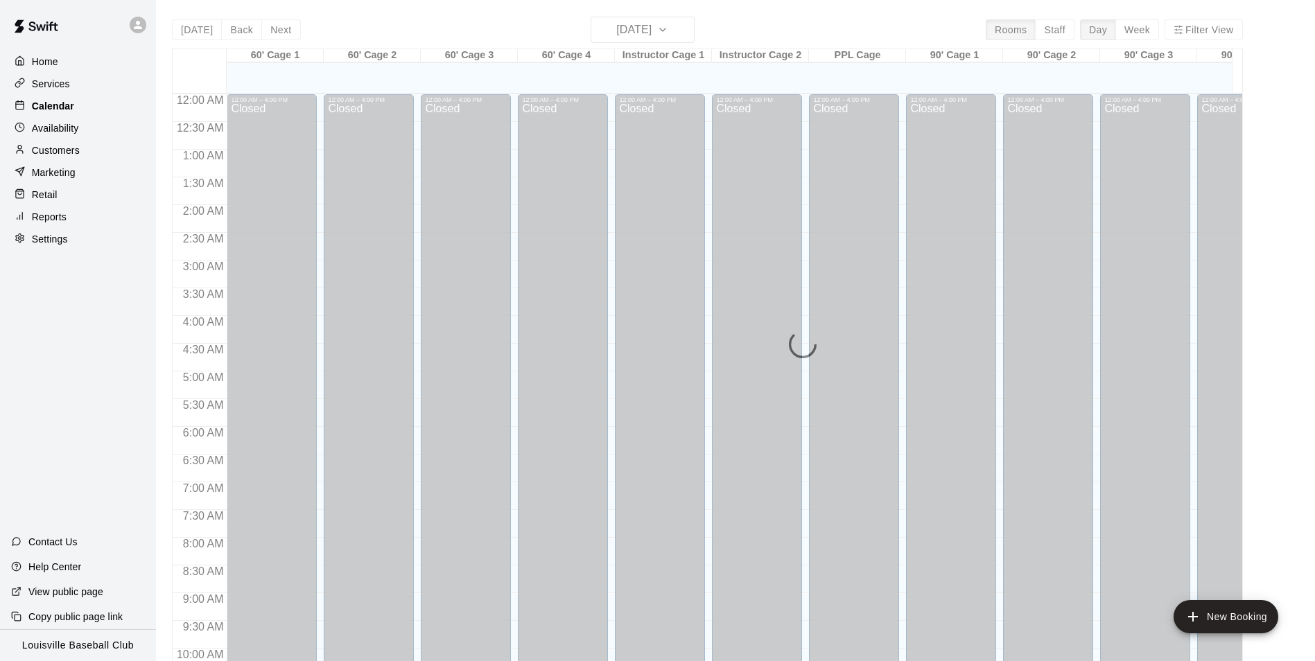
scroll to position [704, 0]
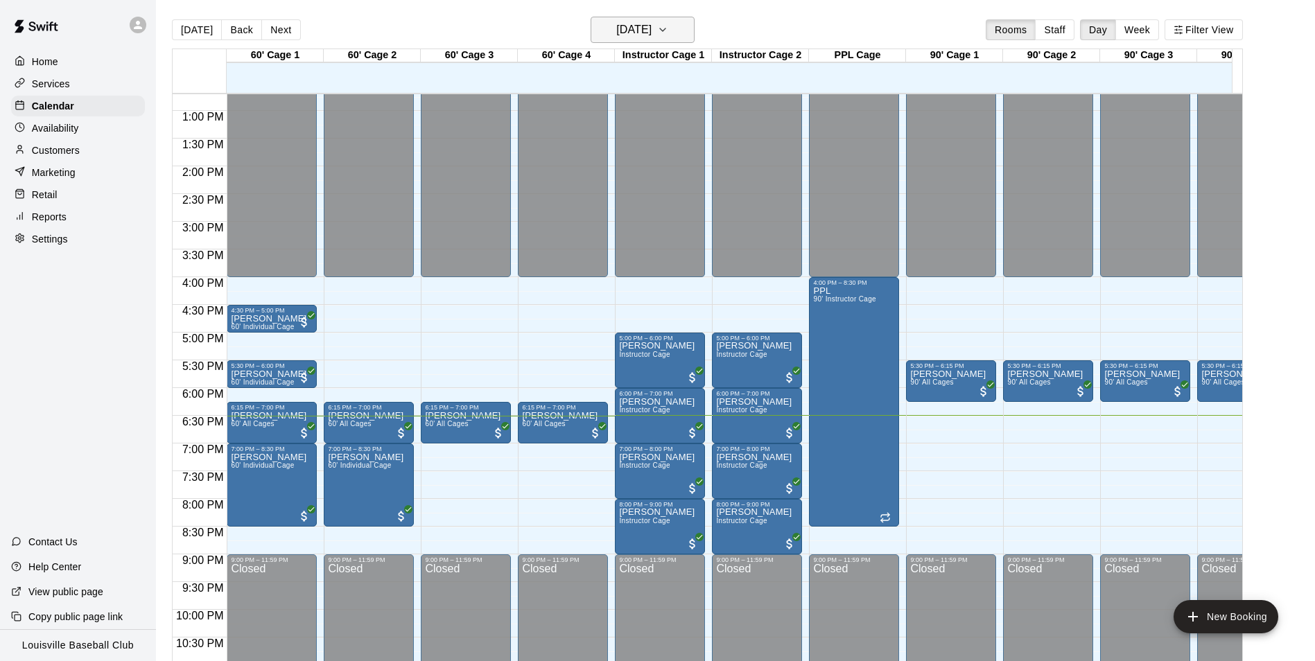
click at [668, 33] on icon "button" at bounding box center [662, 29] width 11 height 17
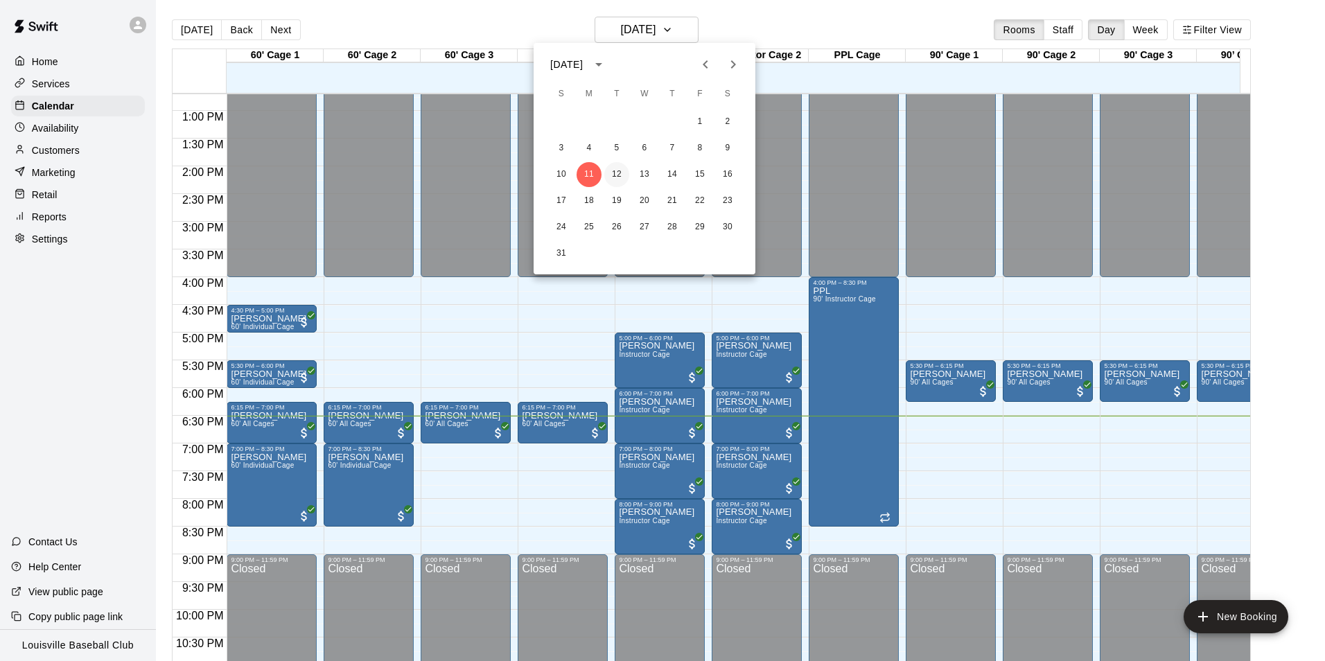
click at [617, 175] on button "12" at bounding box center [616, 174] width 25 height 25
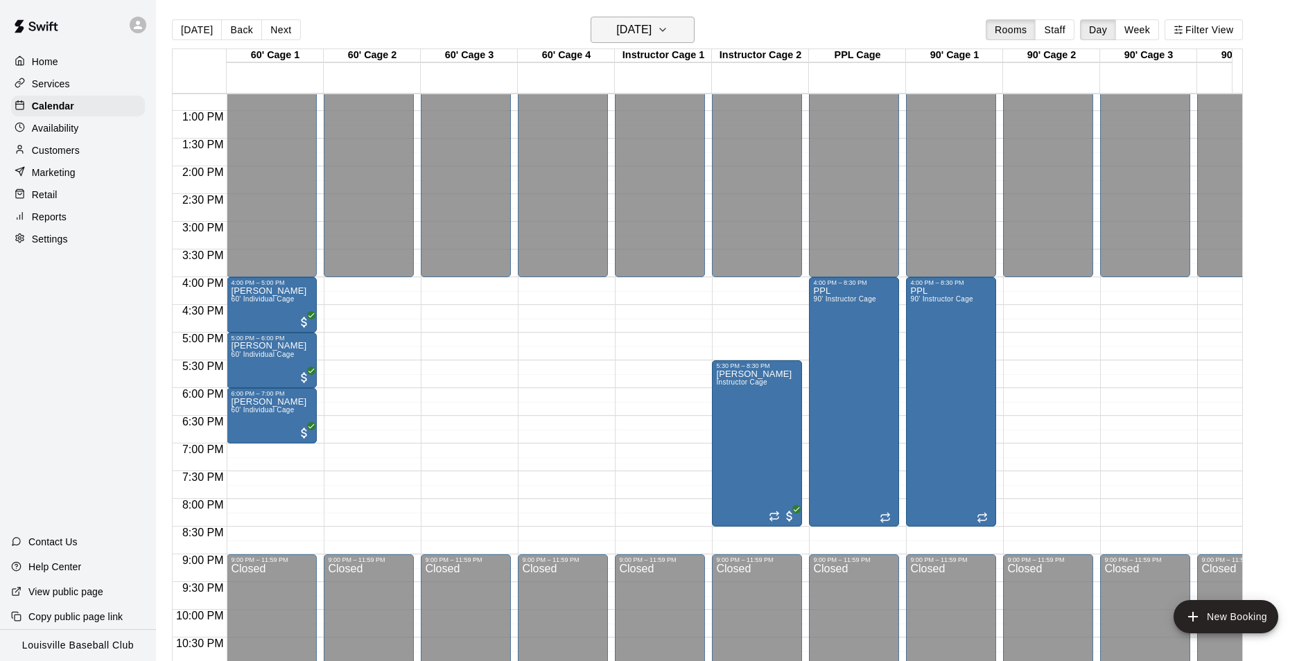
click at [668, 30] on icon "button" at bounding box center [662, 29] width 11 height 17
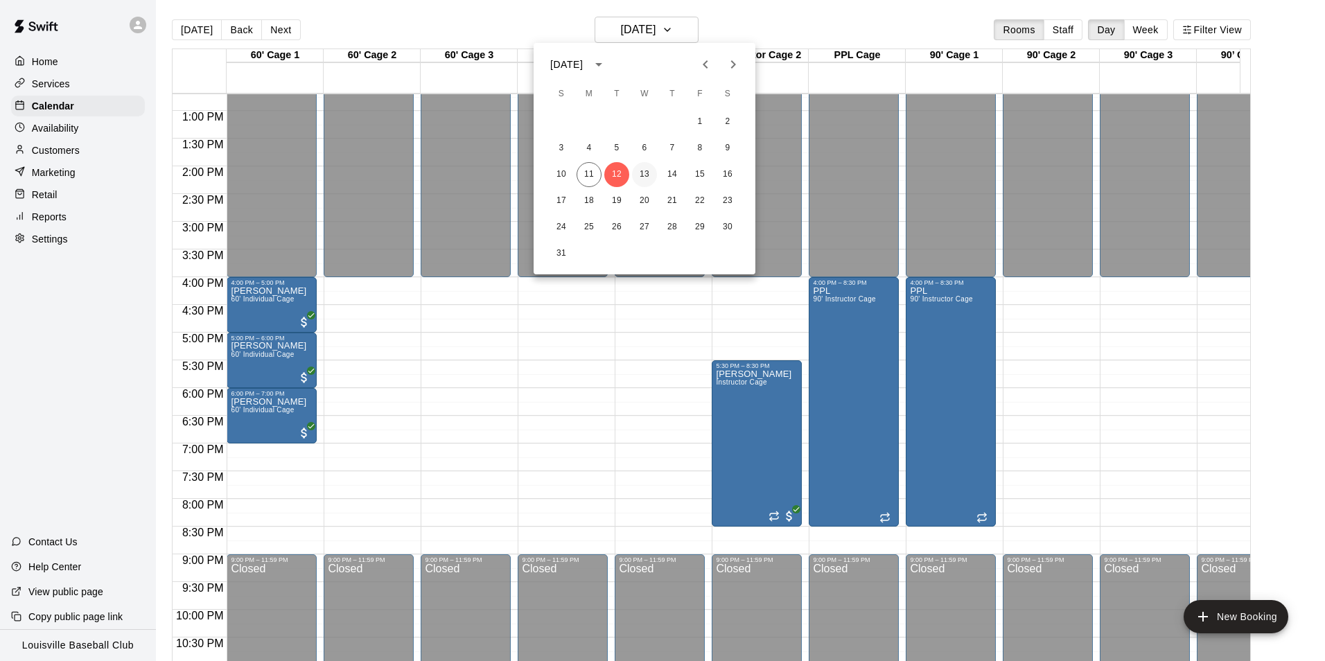
click at [645, 175] on button "13" at bounding box center [644, 174] width 25 height 25
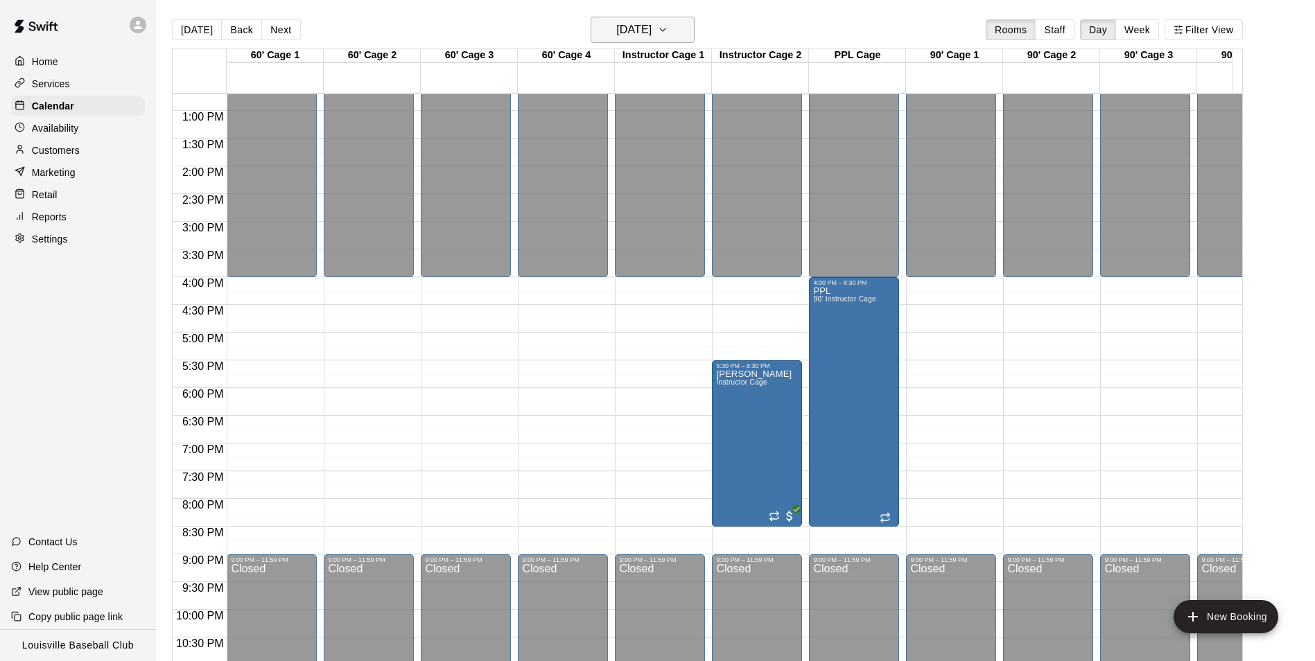
click at [668, 30] on icon "button" at bounding box center [662, 29] width 11 height 17
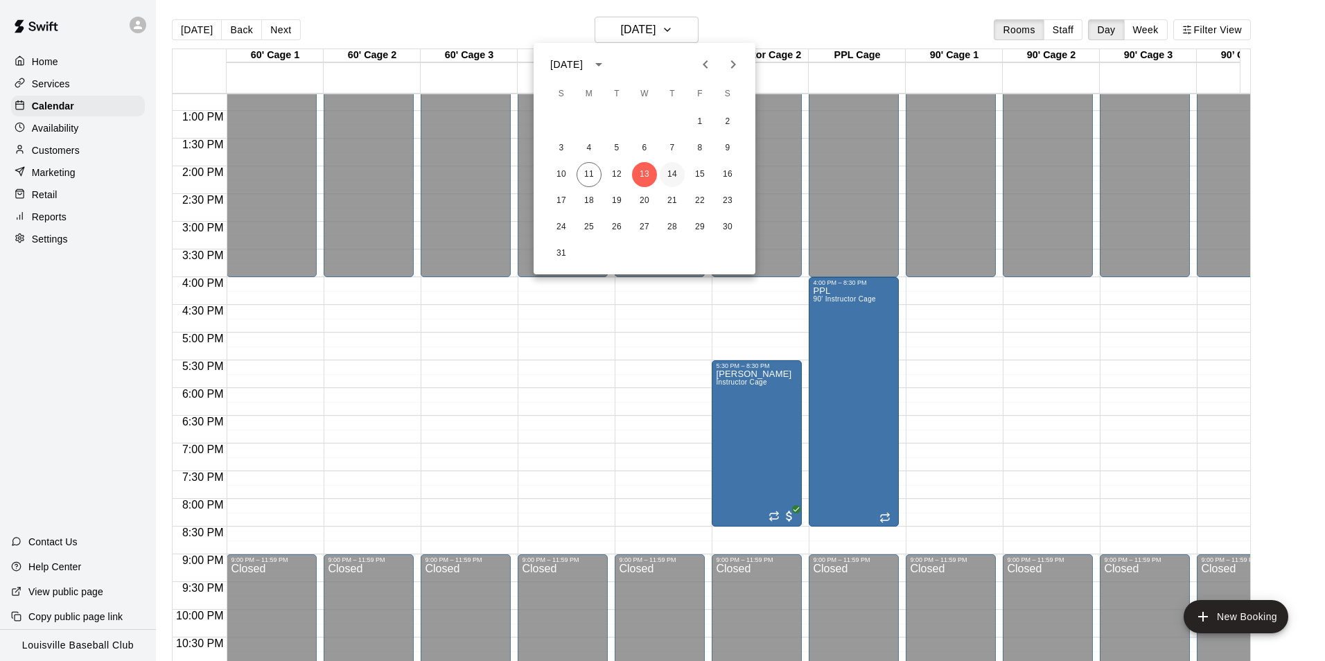
click at [677, 172] on button "14" at bounding box center [672, 174] width 25 height 25
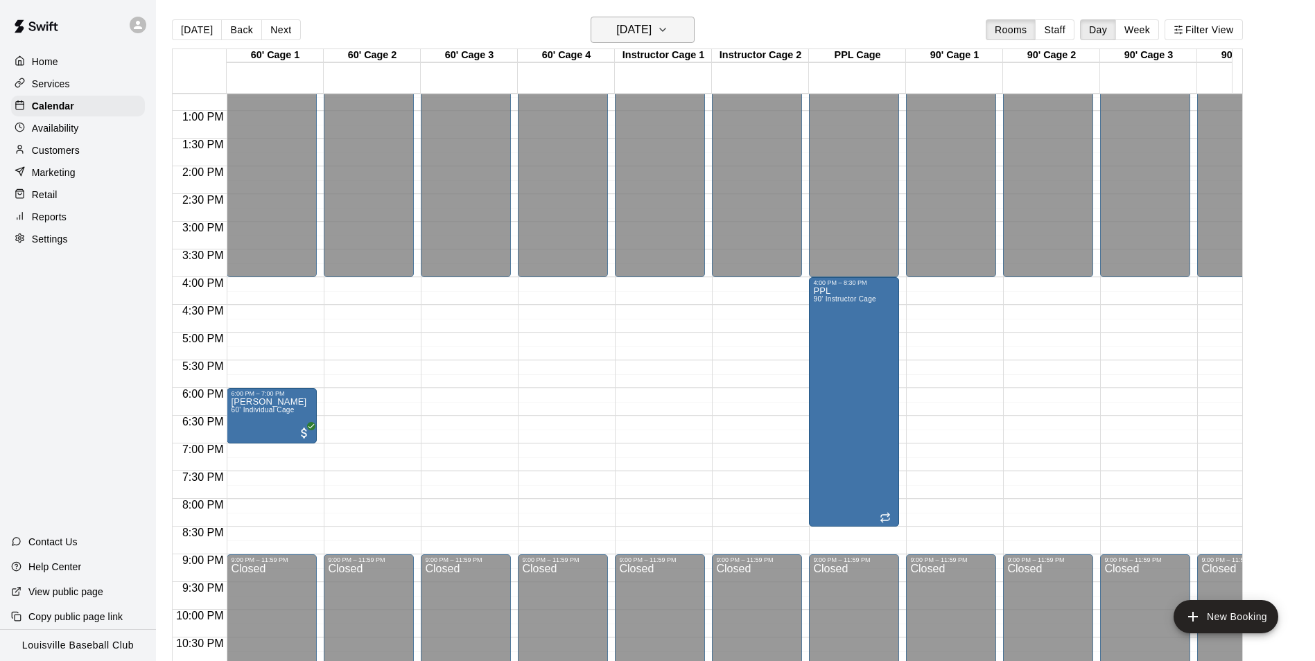
click at [668, 30] on icon "button" at bounding box center [662, 29] width 11 height 17
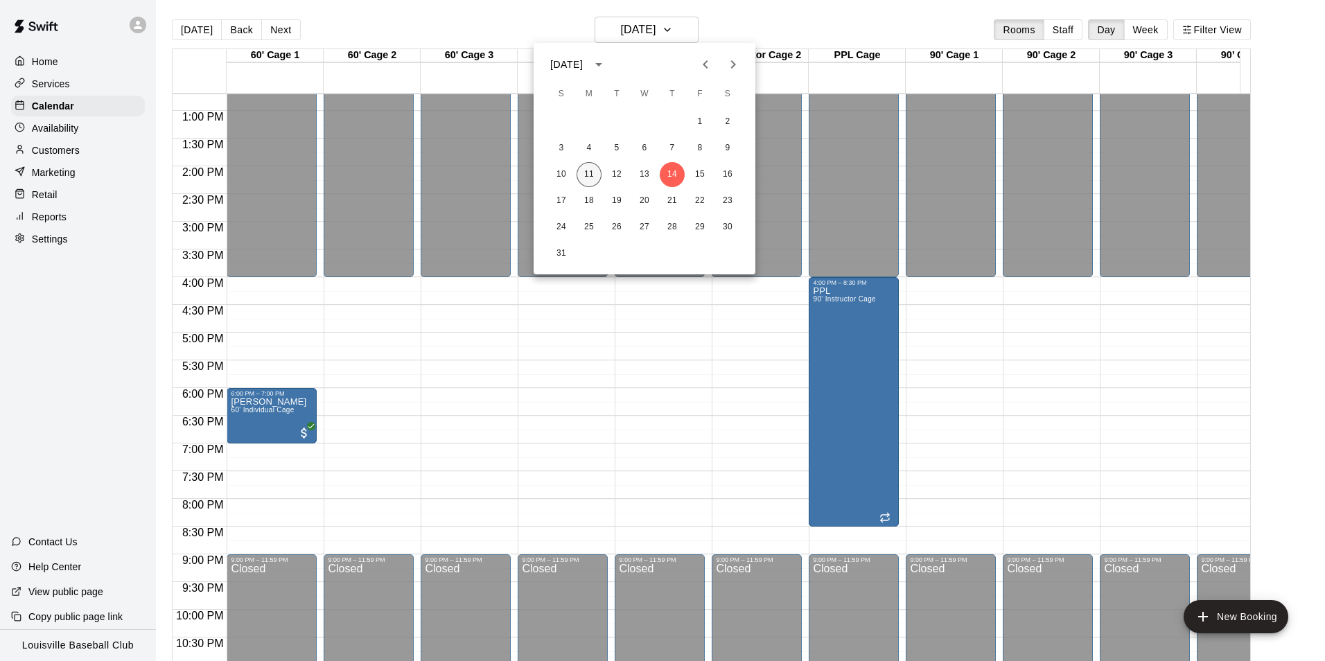
click at [592, 172] on button "11" at bounding box center [589, 174] width 25 height 25
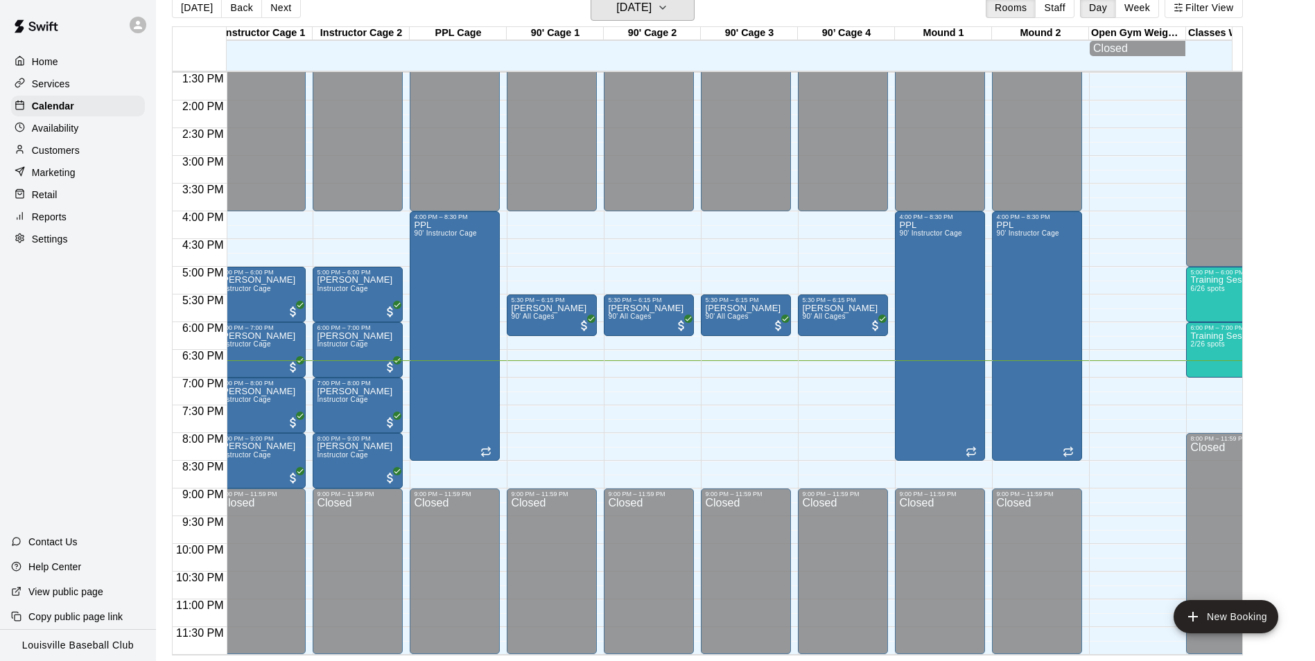
scroll to position [0, 412]
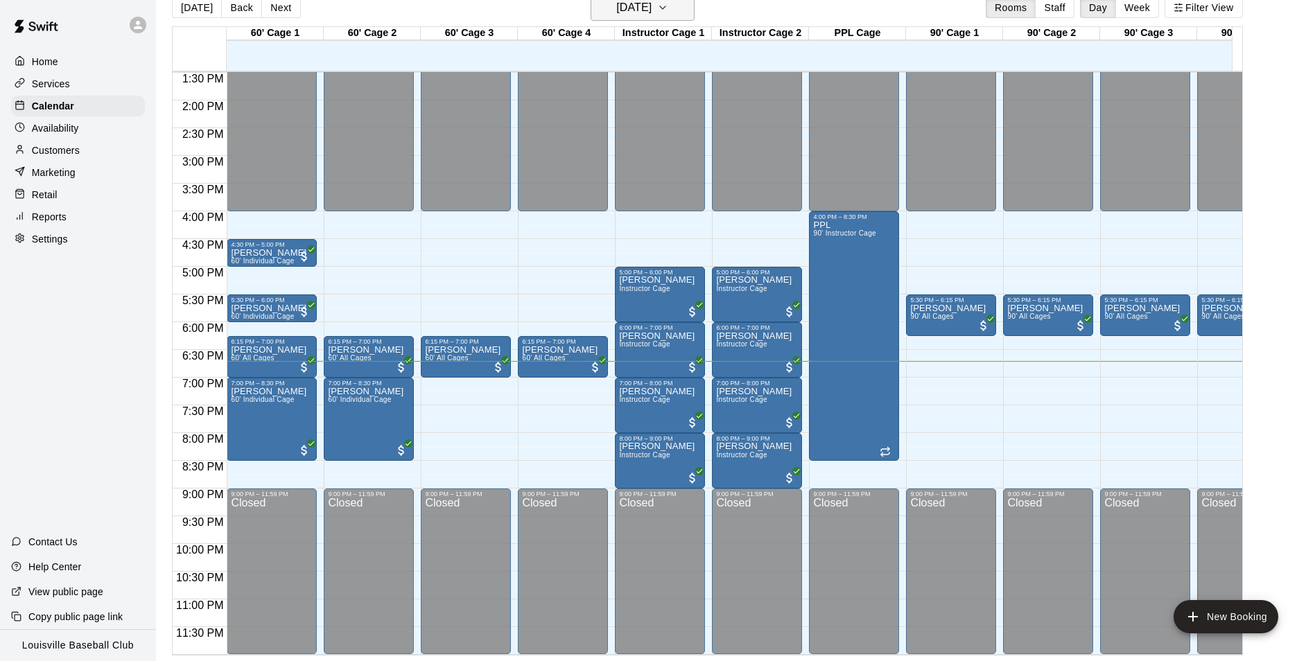
click at [668, 10] on icon "button" at bounding box center [662, 7] width 11 height 17
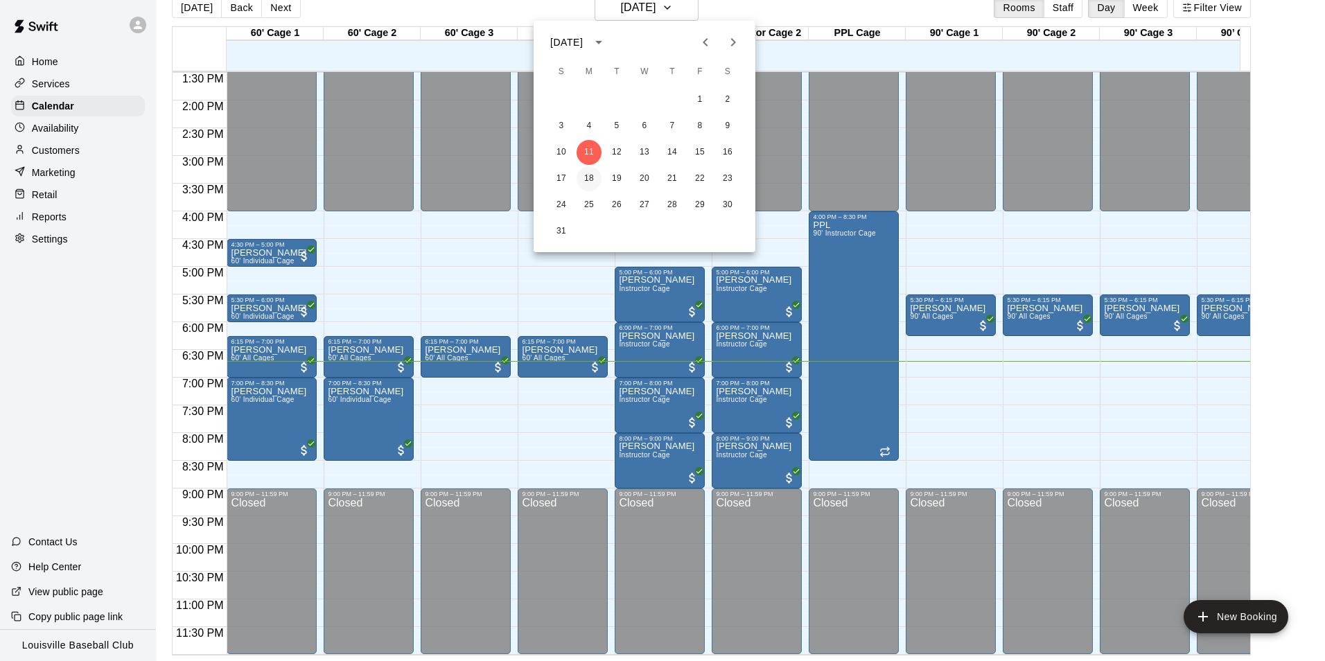
click at [588, 182] on button "18" at bounding box center [589, 178] width 25 height 25
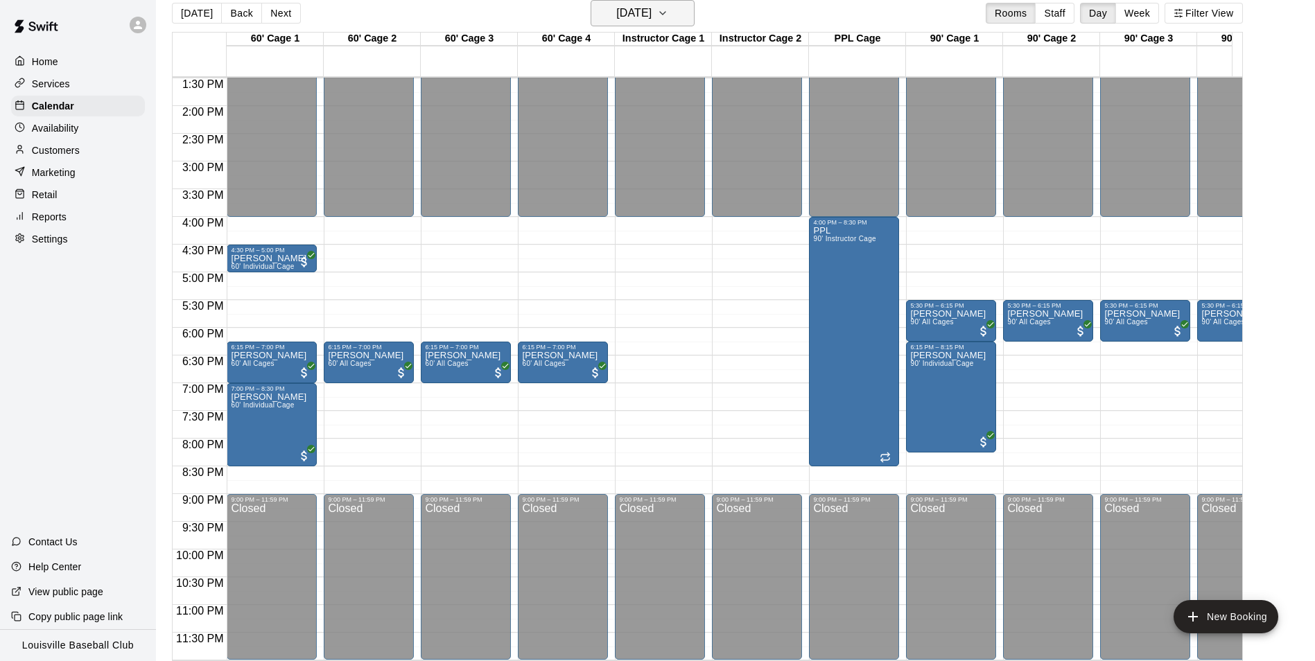
click at [663, 25] on button "[DATE]" at bounding box center [643, 13] width 104 height 26
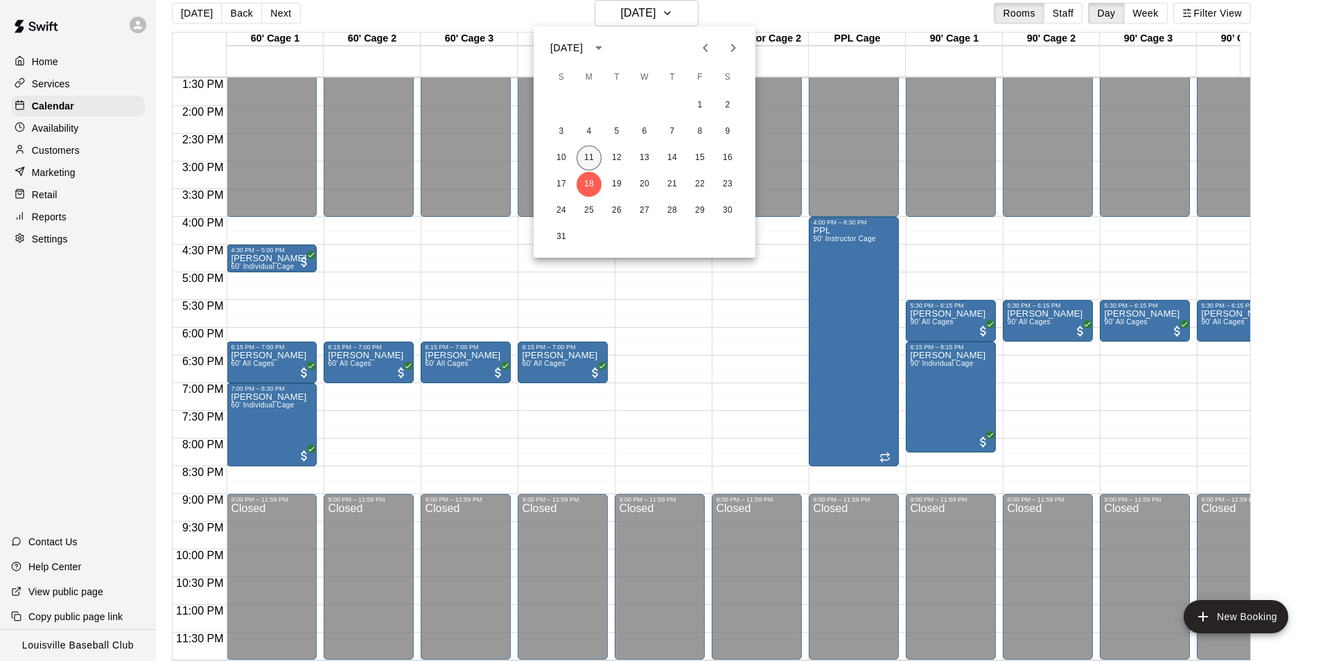
click at [589, 156] on button "11" at bounding box center [589, 158] width 25 height 25
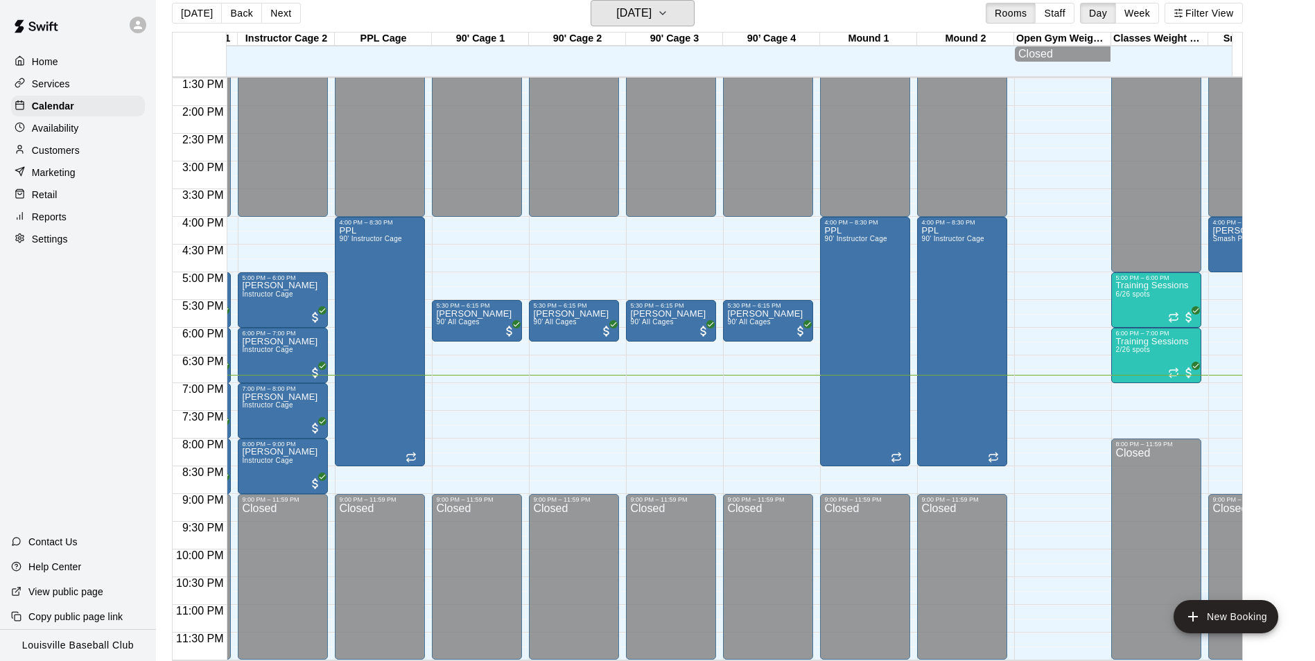
scroll to position [0, 572]
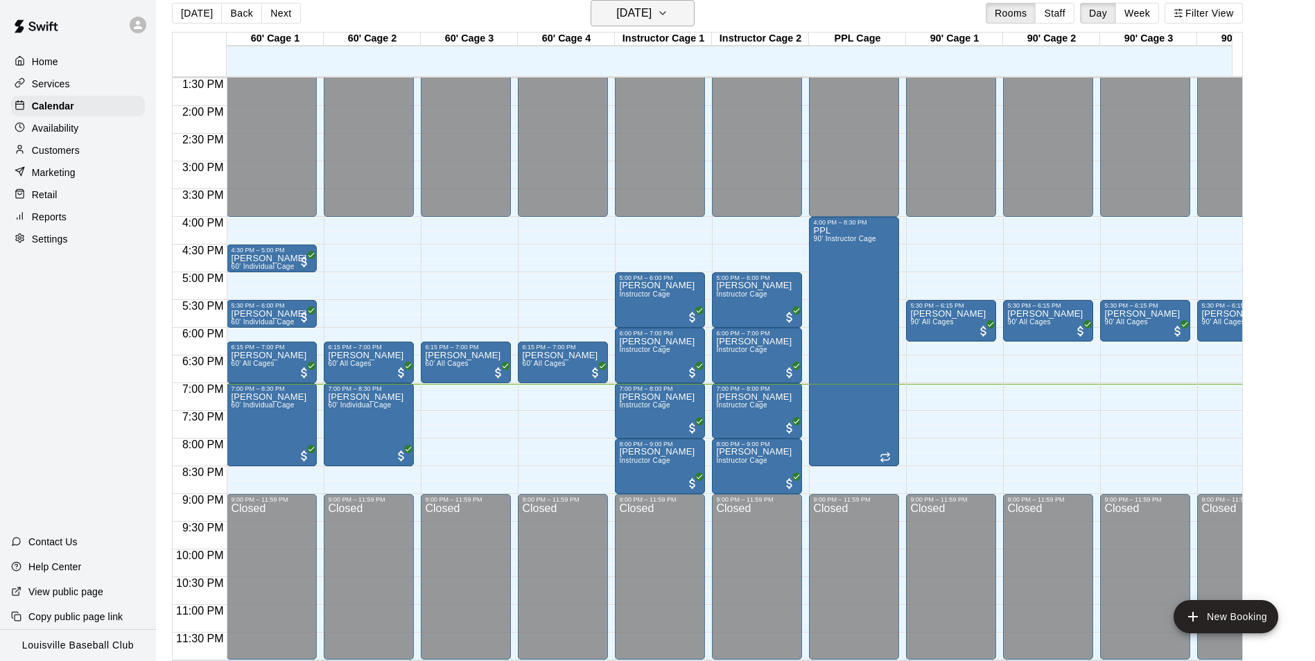
click at [652, 6] on h6 "[DATE]" at bounding box center [633, 12] width 35 height 19
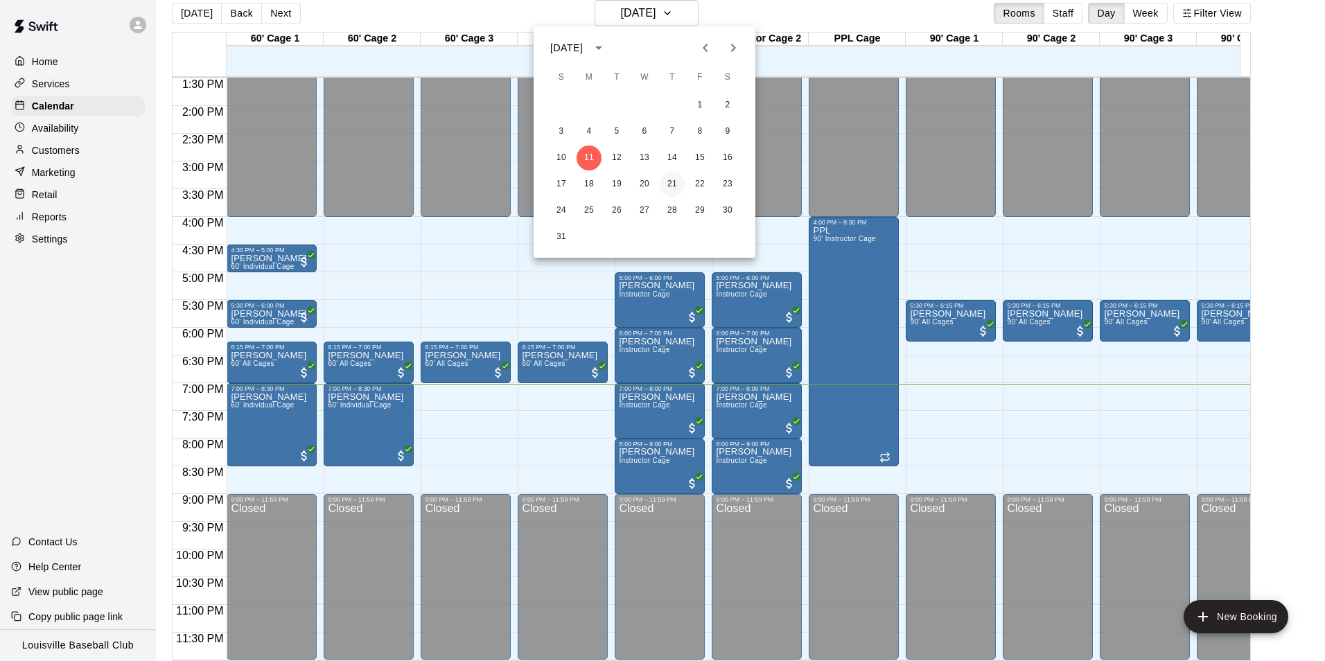
click at [674, 184] on button "21" at bounding box center [672, 184] width 25 height 25
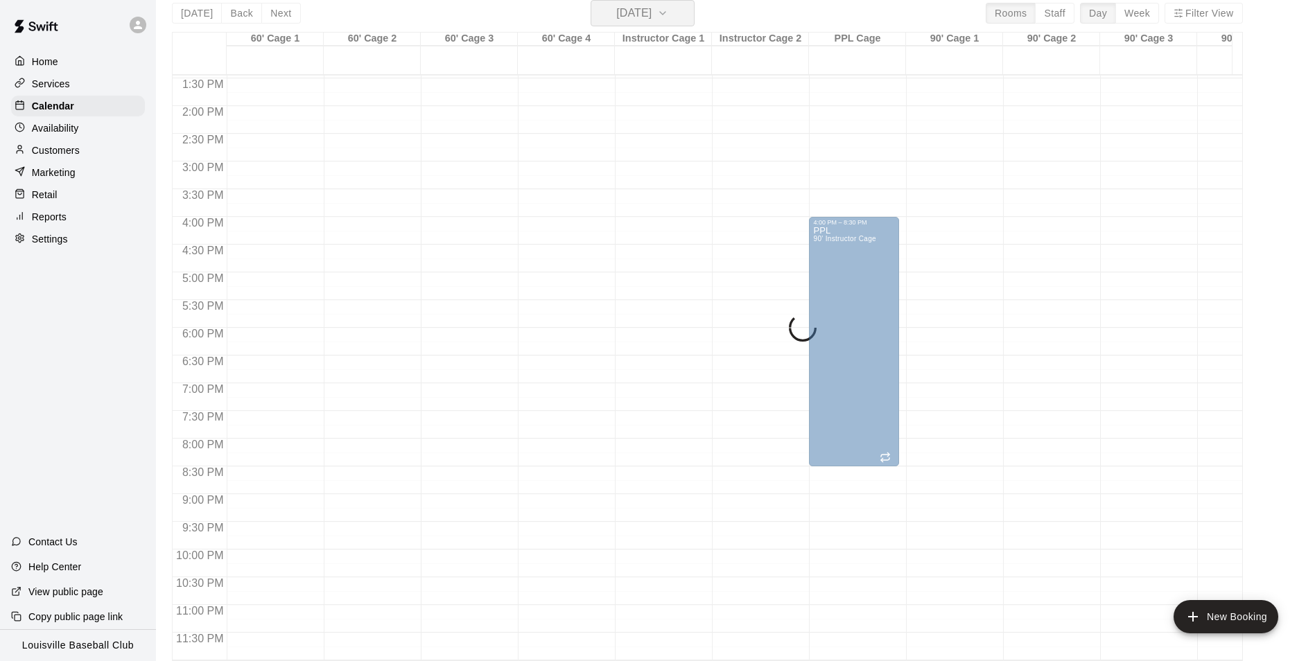
scroll to position [762, 0]
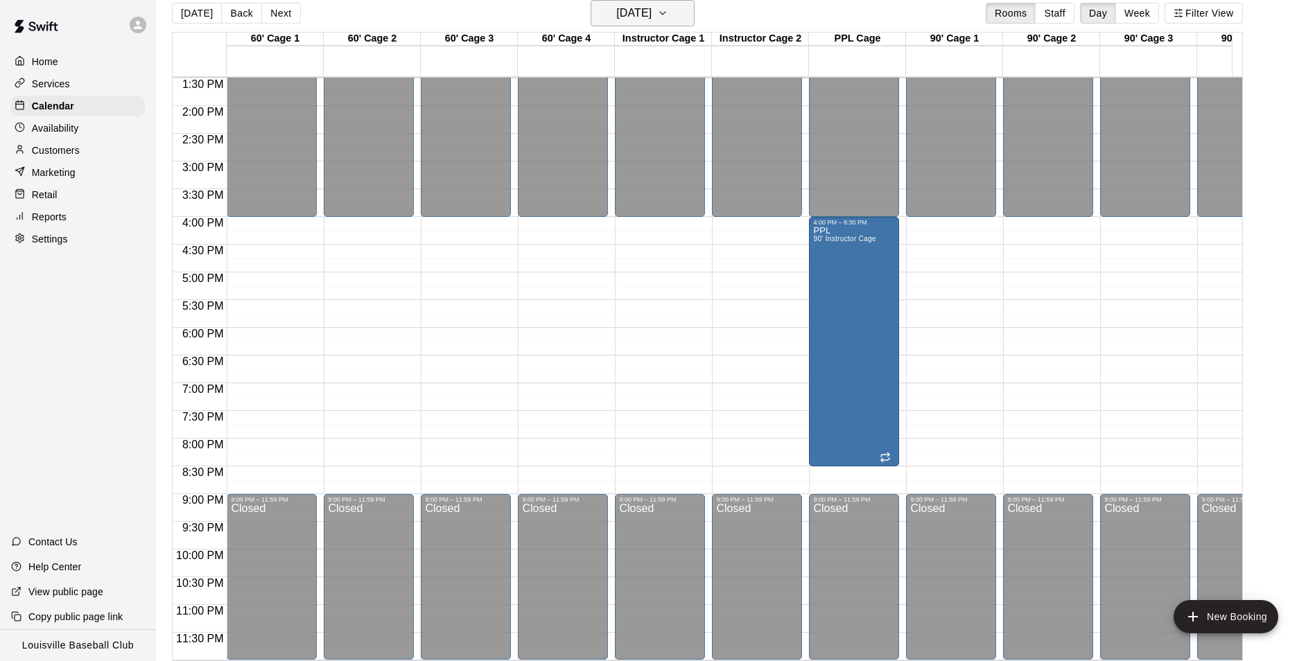
click at [652, 15] on h6 "[DATE]" at bounding box center [633, 12] width 35 height 19
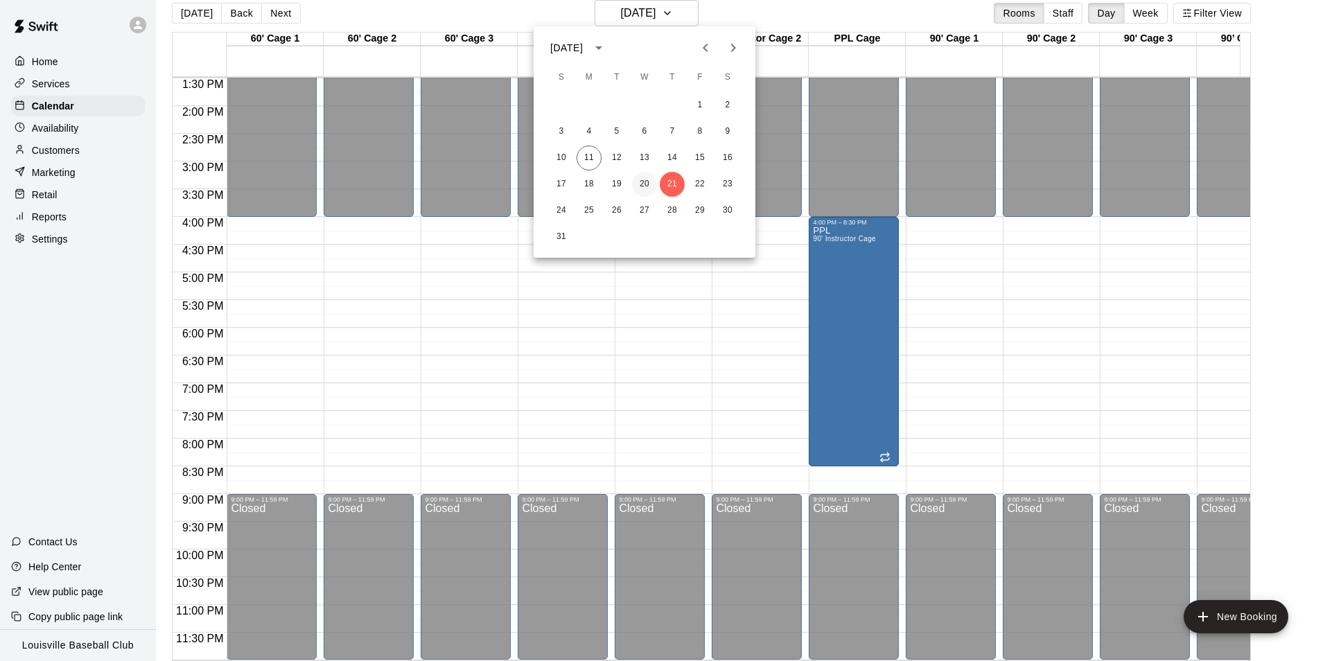
click at [643, 186] on button "20" at bounding box center [644, 184] width 25 height 25
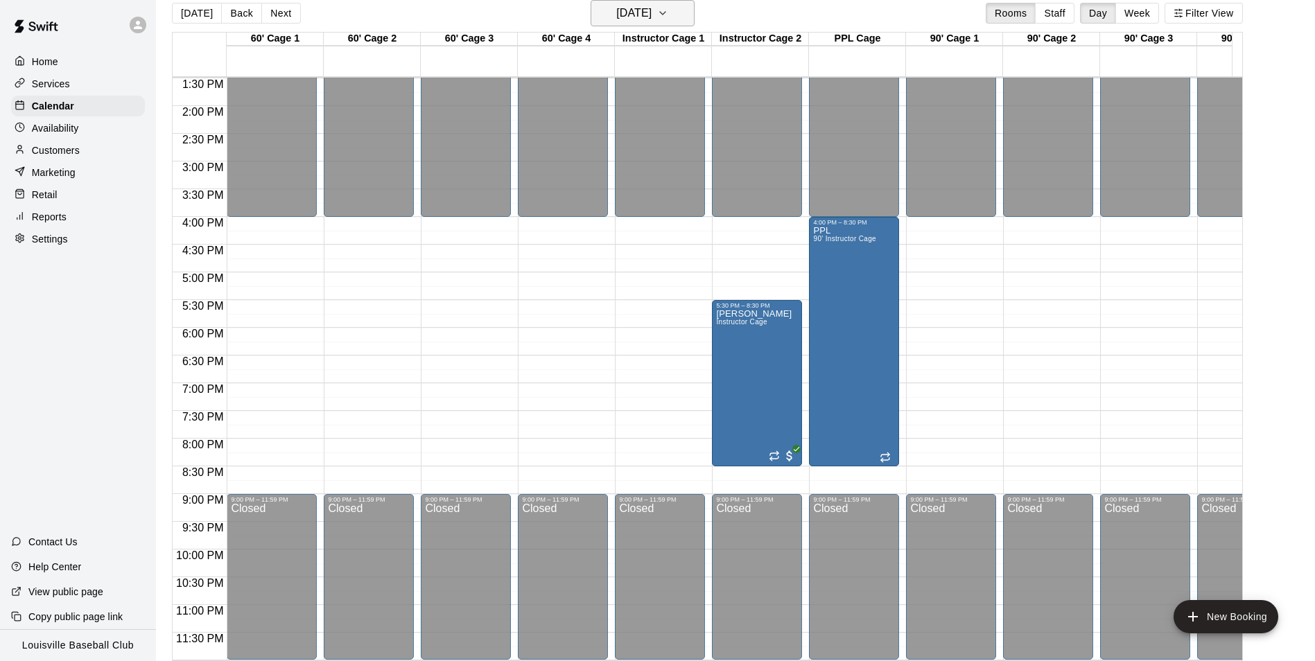
click at [652, 14] on h6 "[DATE]" at bounding box center [633, 12] width 35 height 19
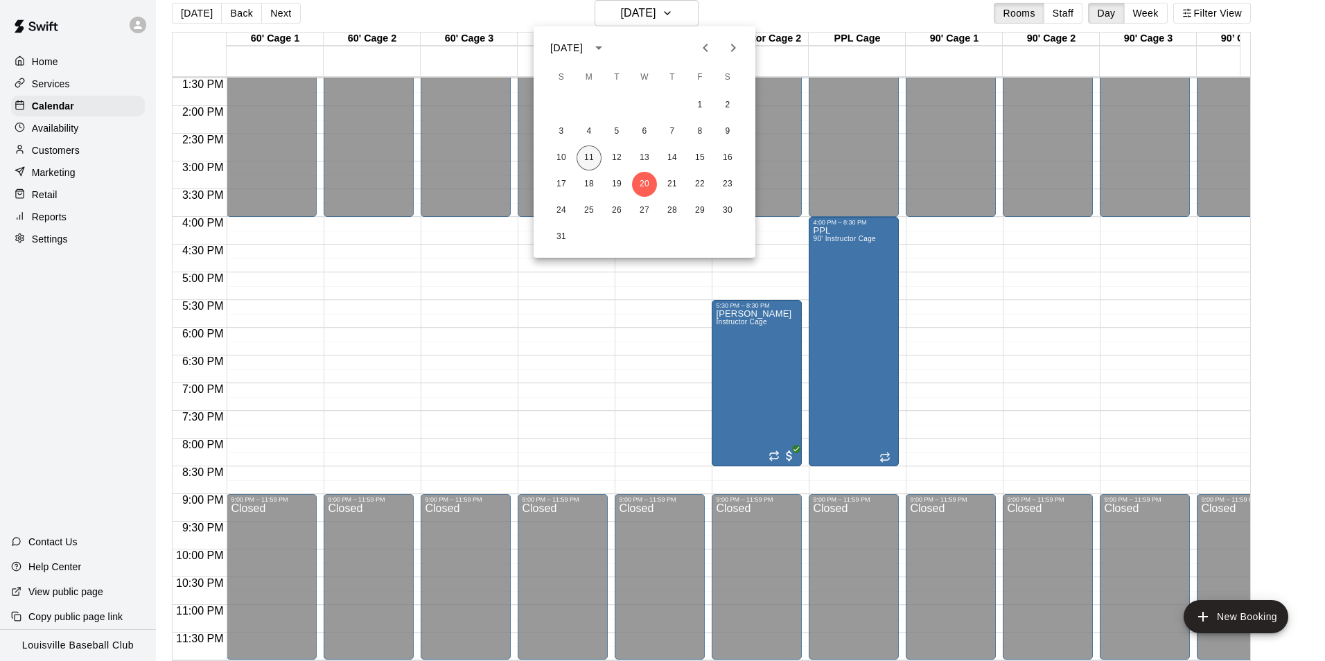
click at [589, 159] on button "11" at bounding box center [589, 158] width 25 height 25
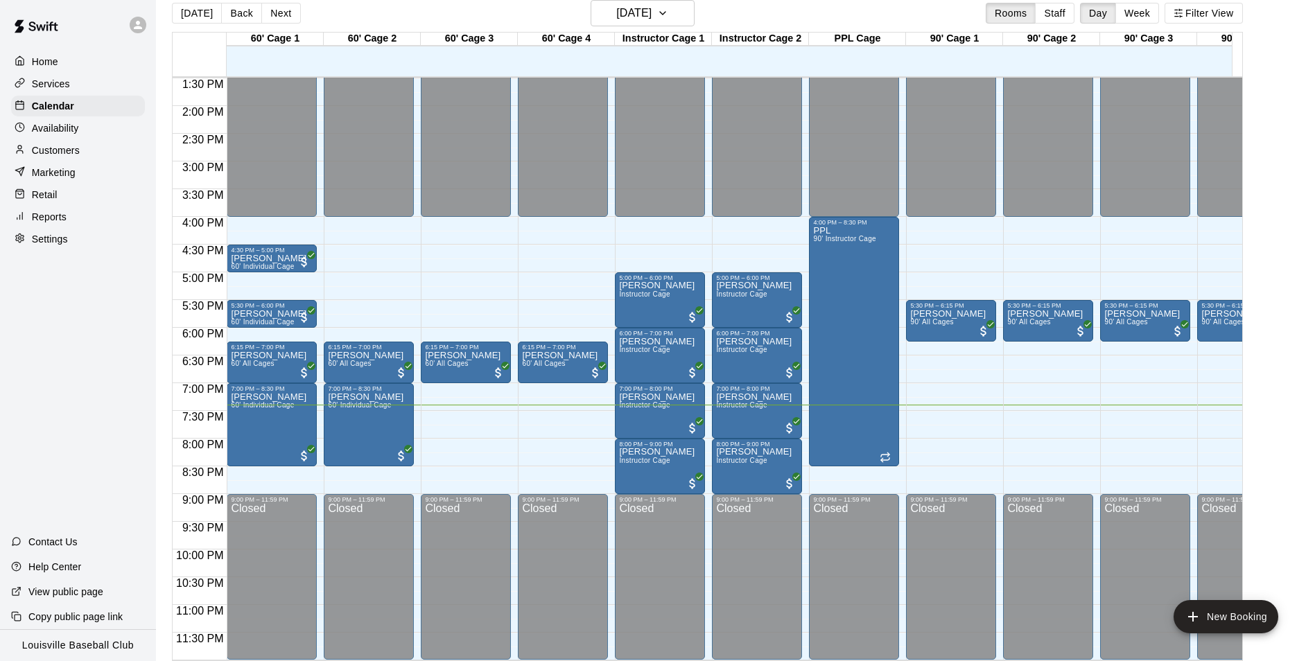
click at [94, 154] on div "Customers" at bounding box center [78, 150] width 134 height 21
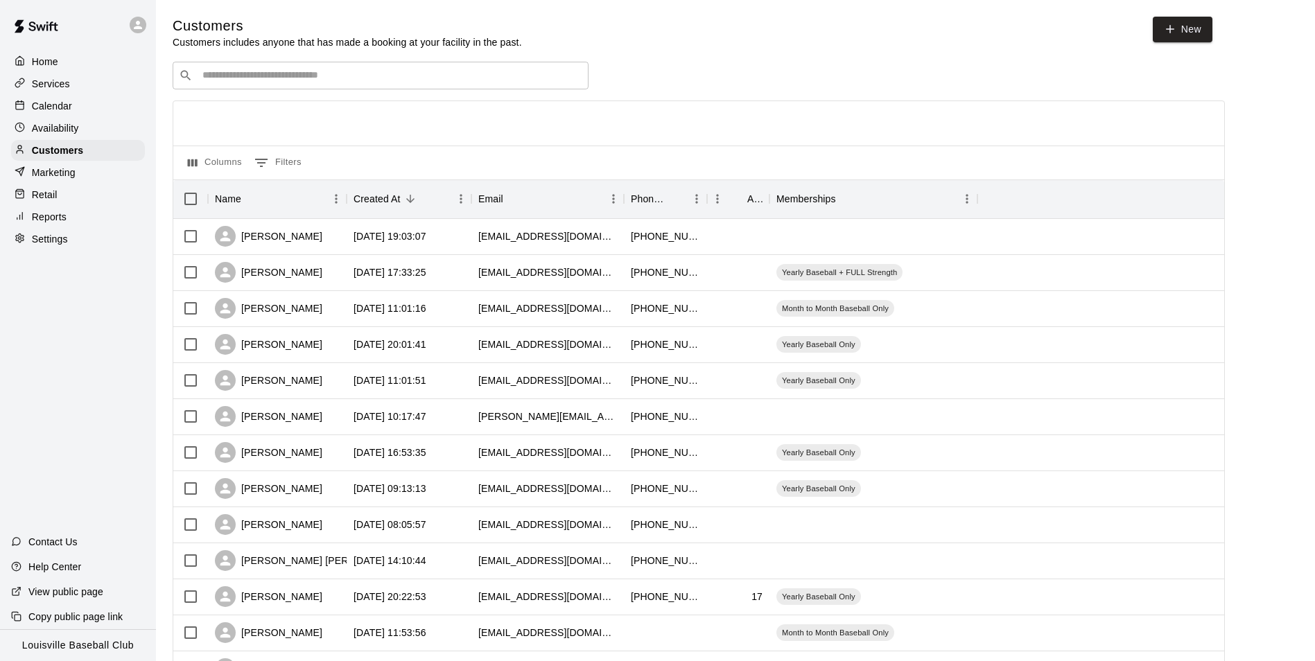
click at [525, 76] on input "Search customers by name or email" at bounding box center [390, 76] width 384 height 14
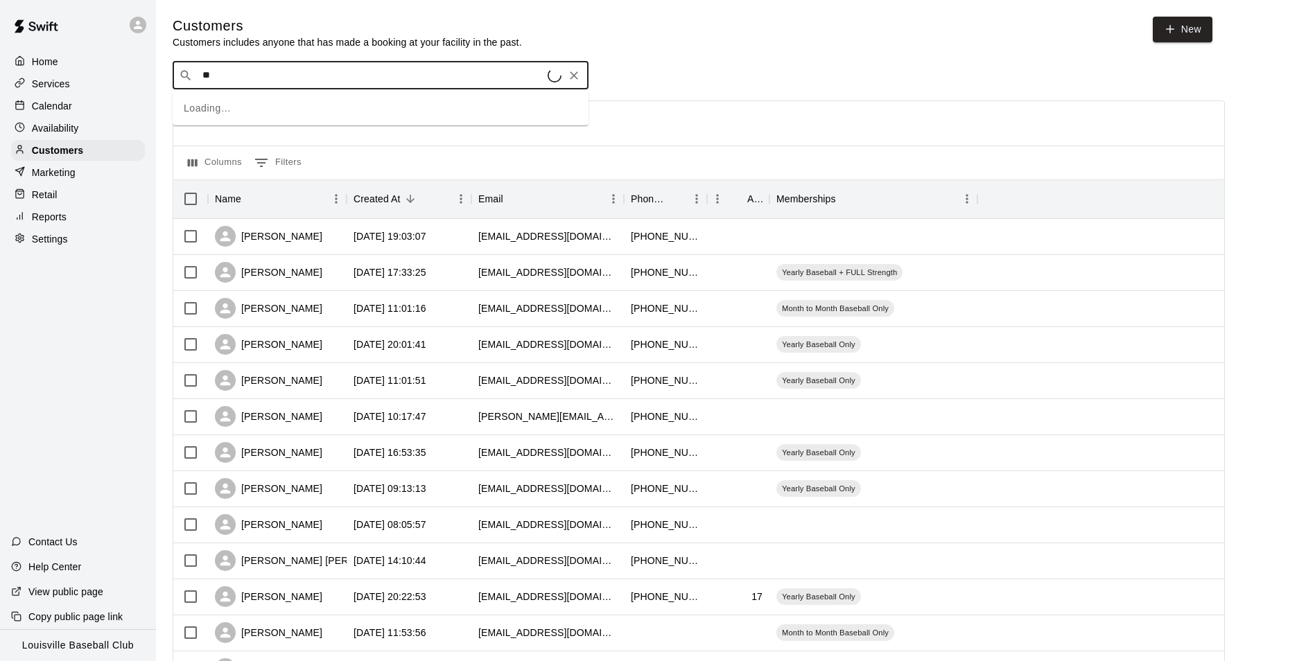
type input "*"
click at [96, 114] on div "Calendar" at bounding box center [78, 106] width 134 height 21
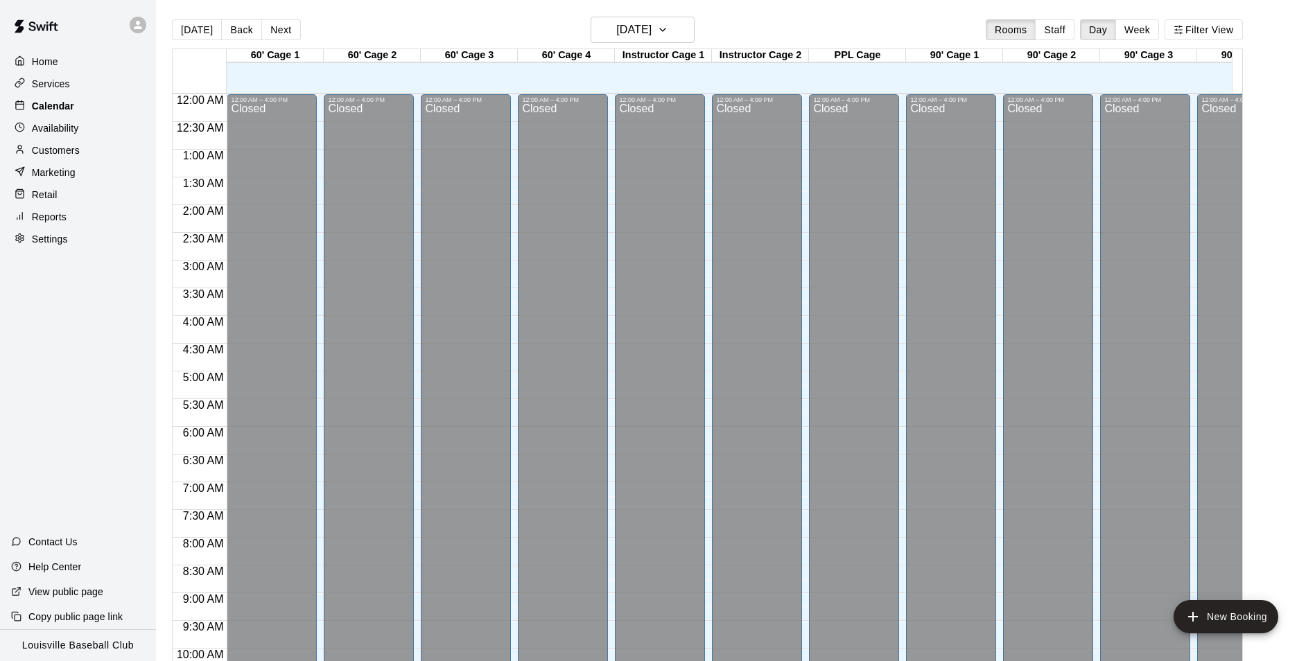
scroll to position [704, 0]
